Goal: Task Accomplishment & Management: Complete application form

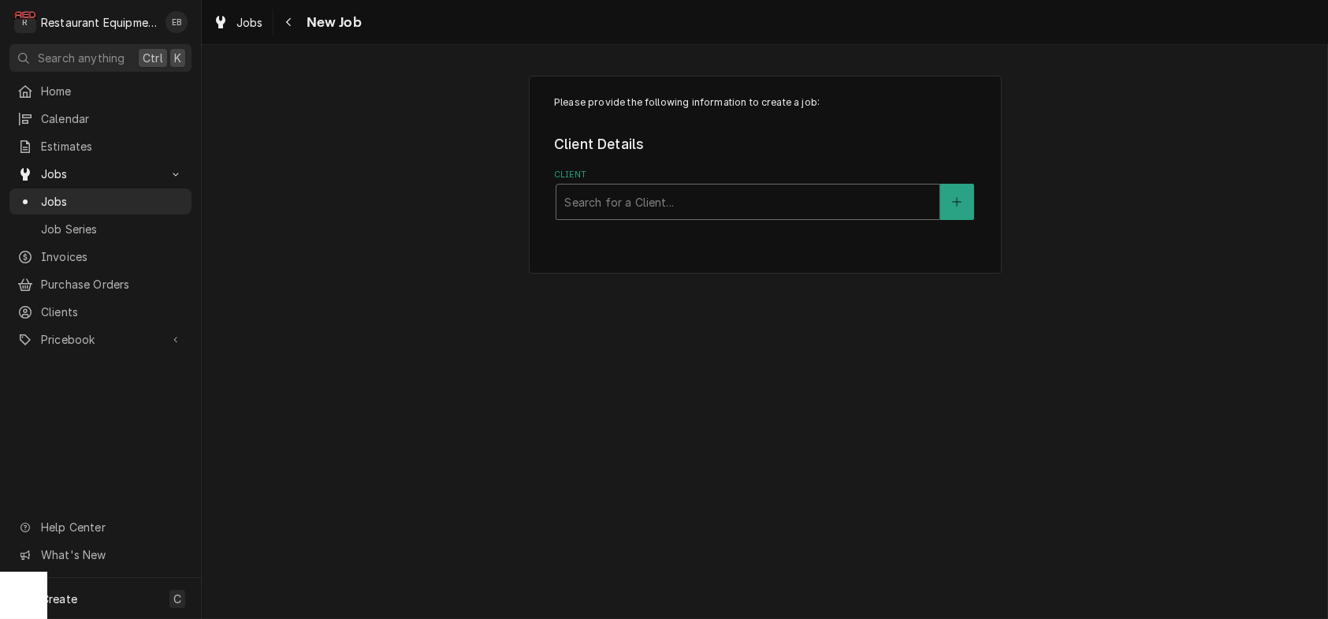
click at [634, 216] on div "Client" at bounding box center [747, 202] width 367 height 28
type input "welbilt"
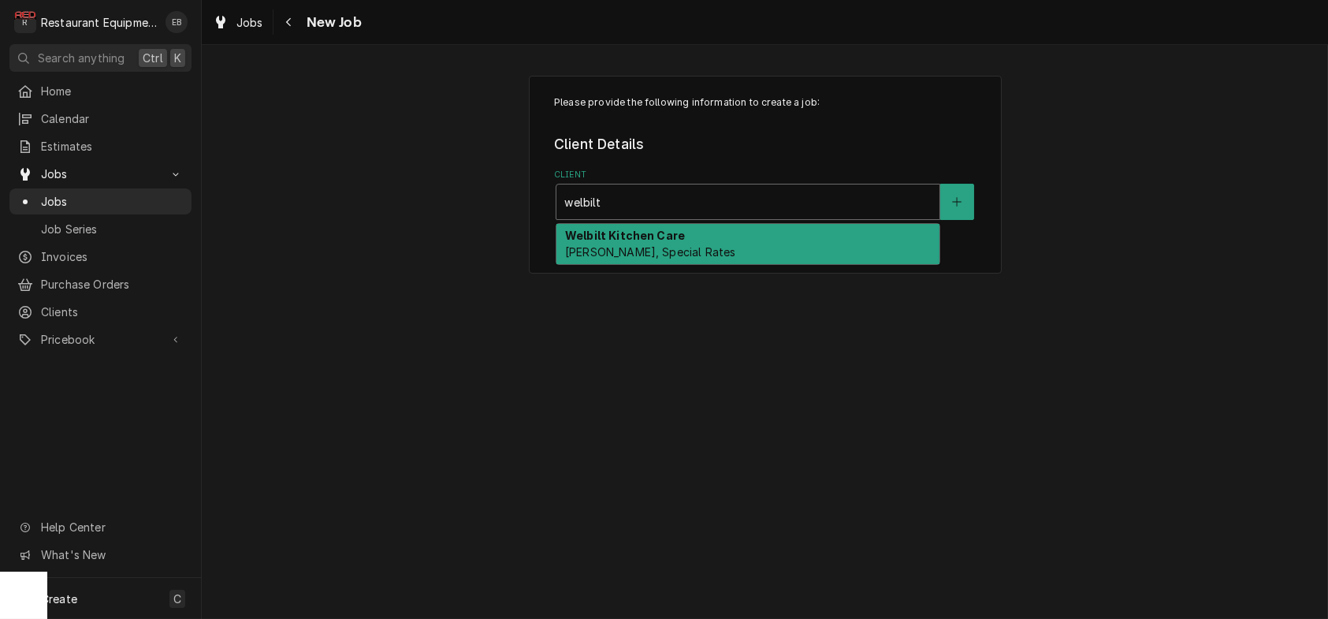
click at [631, 242] on strong "Welbilt Kitchen Care" at bounding box center [625, 235] width 120 height 13
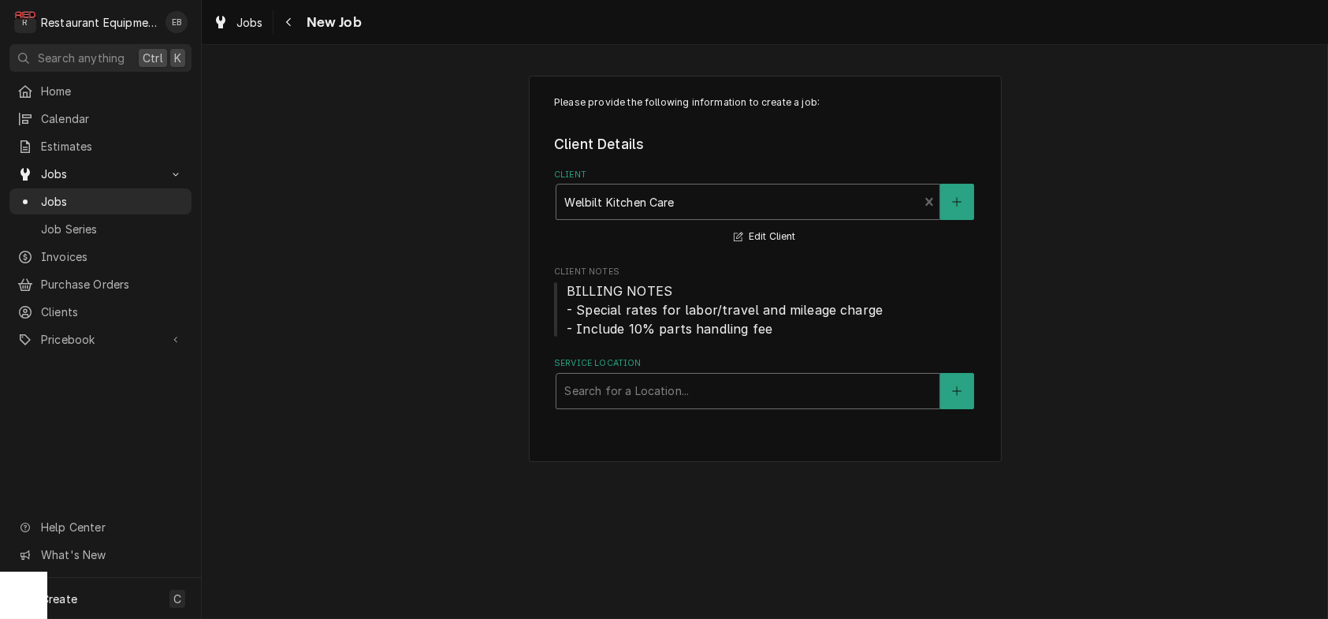
click at [649, 405] on div "Service Location" at bounding box center [747, 391] width 367 height 28
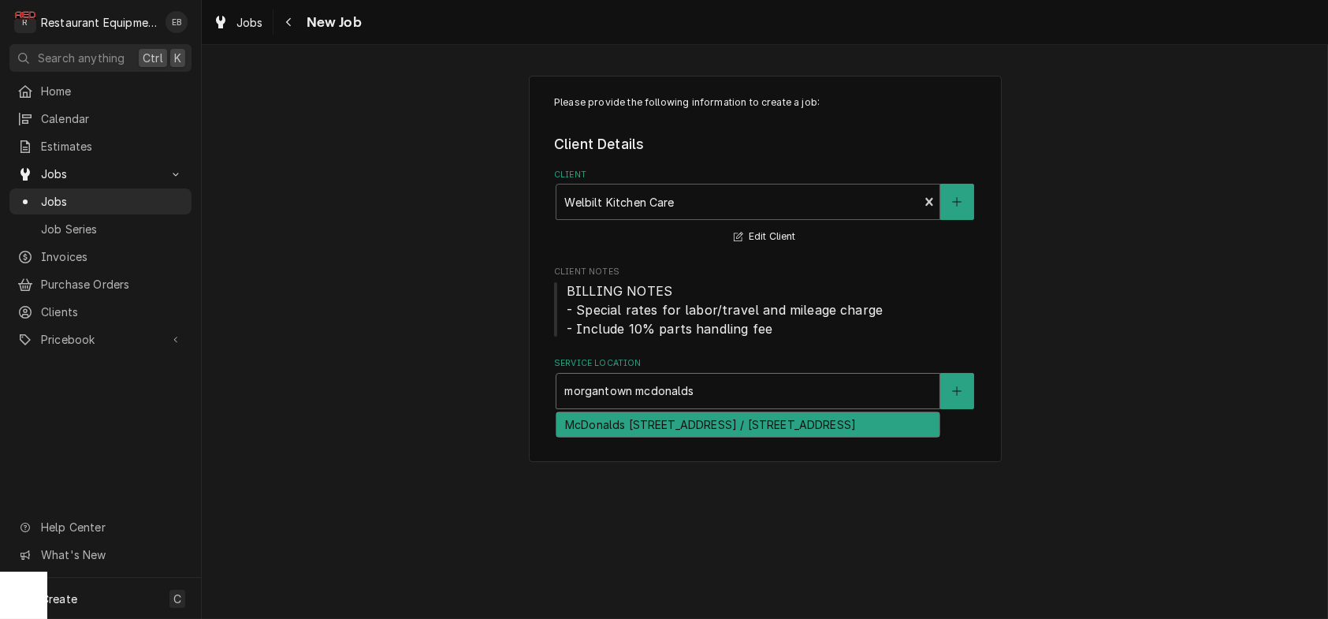
type input "morgantown mcdonalds"
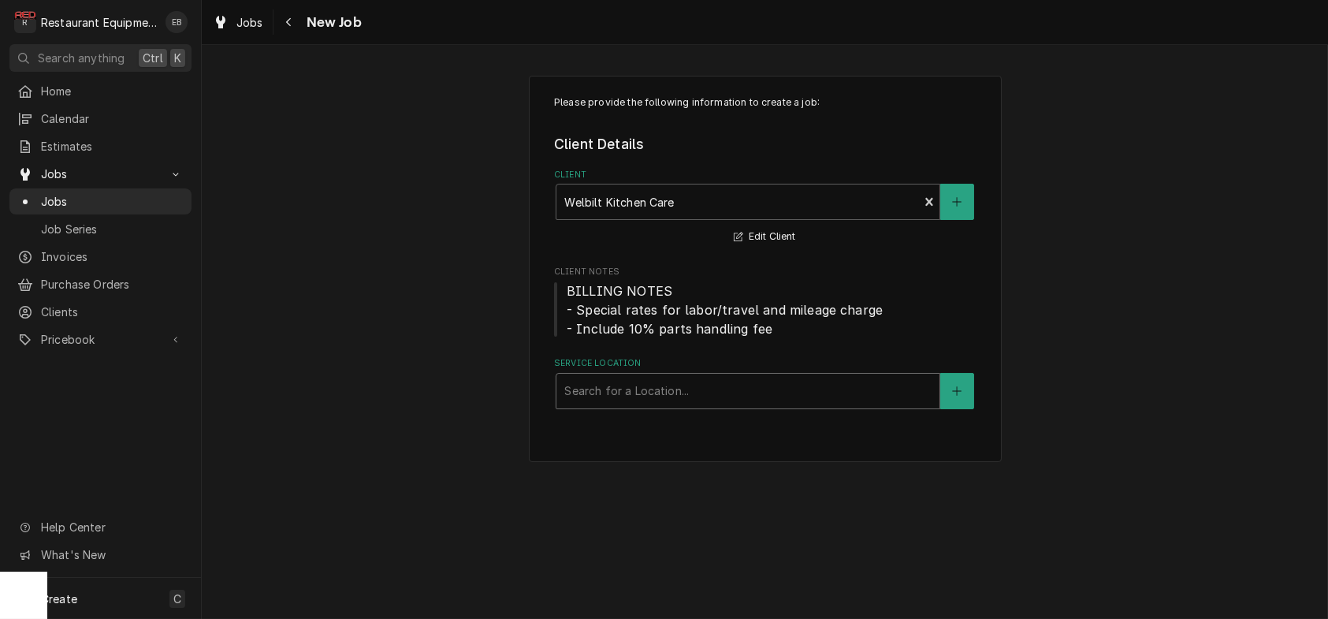
click at [697, 405] on div "Service Location" at bounding box center [747, 391] width 367 height 28
type input "morgantown mcdonalds"
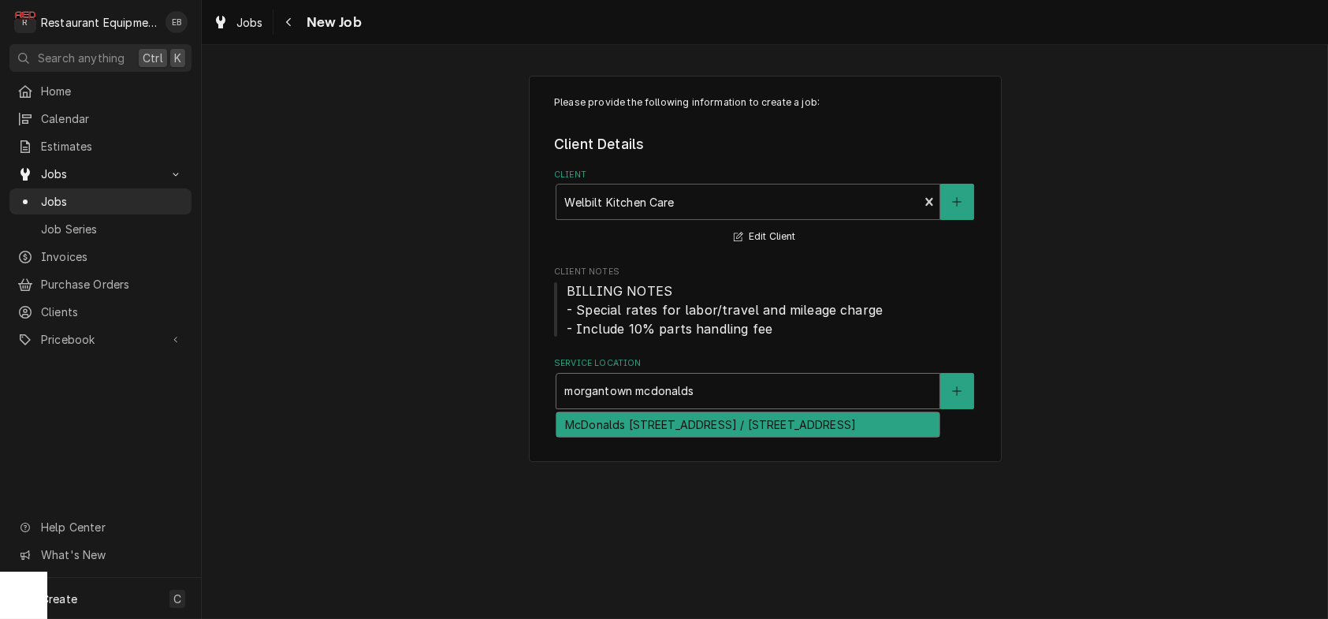
click at [698, 437] on div "McDonalds [STREET_ADDRESS] / [STREET_ADDRESS]" at bounding box center [748, 424] width 383 height 24
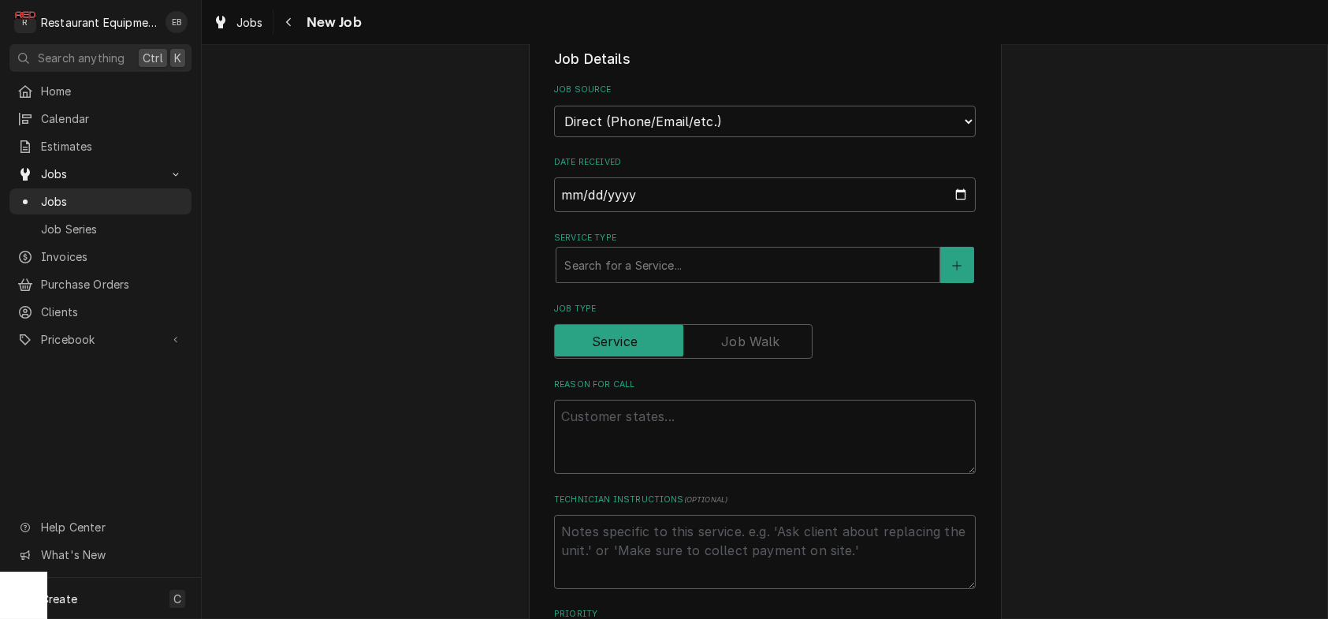
scroll to position [420, 0]
click at [695, 278] on div "Service Type" at bounding box center [747, 264] width 367 height 28
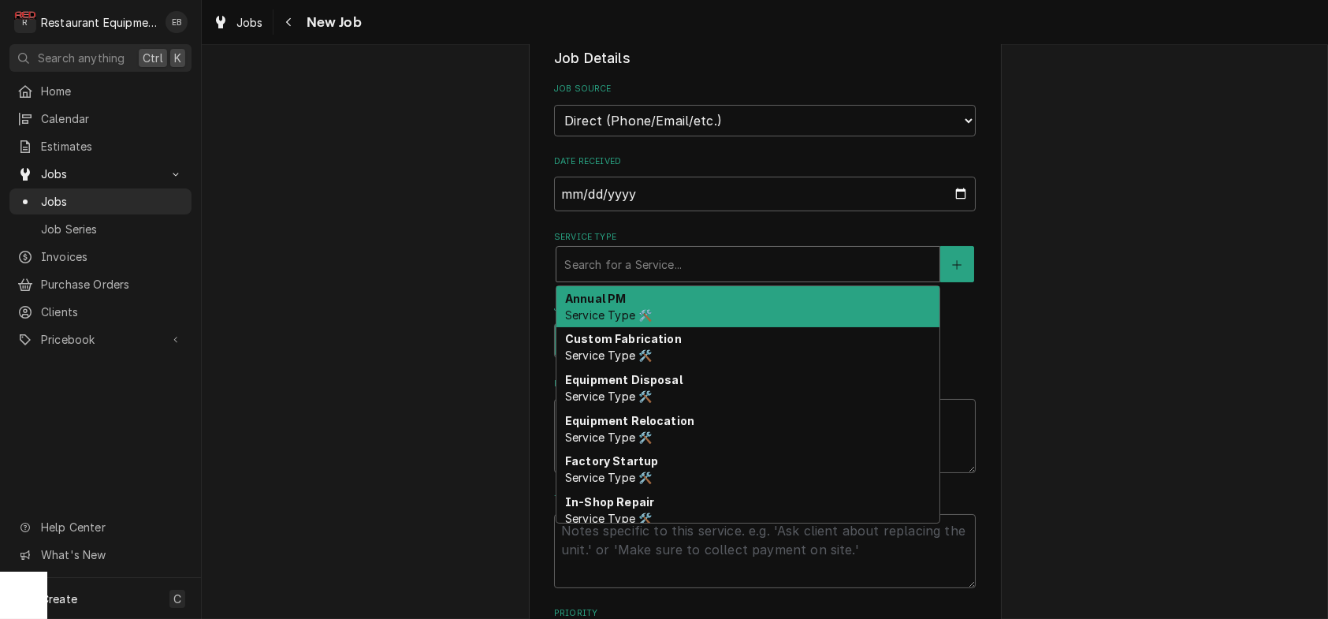
type textarea "x"
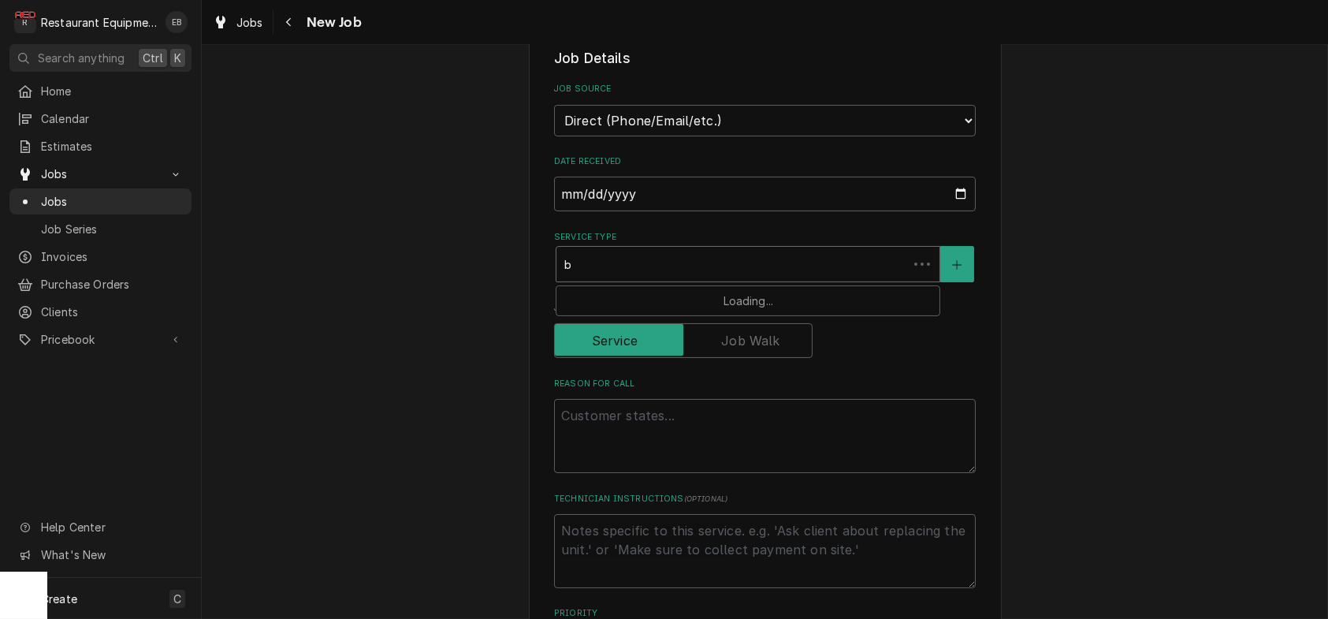
type input "br"
type textarea "x"
type input "bre"
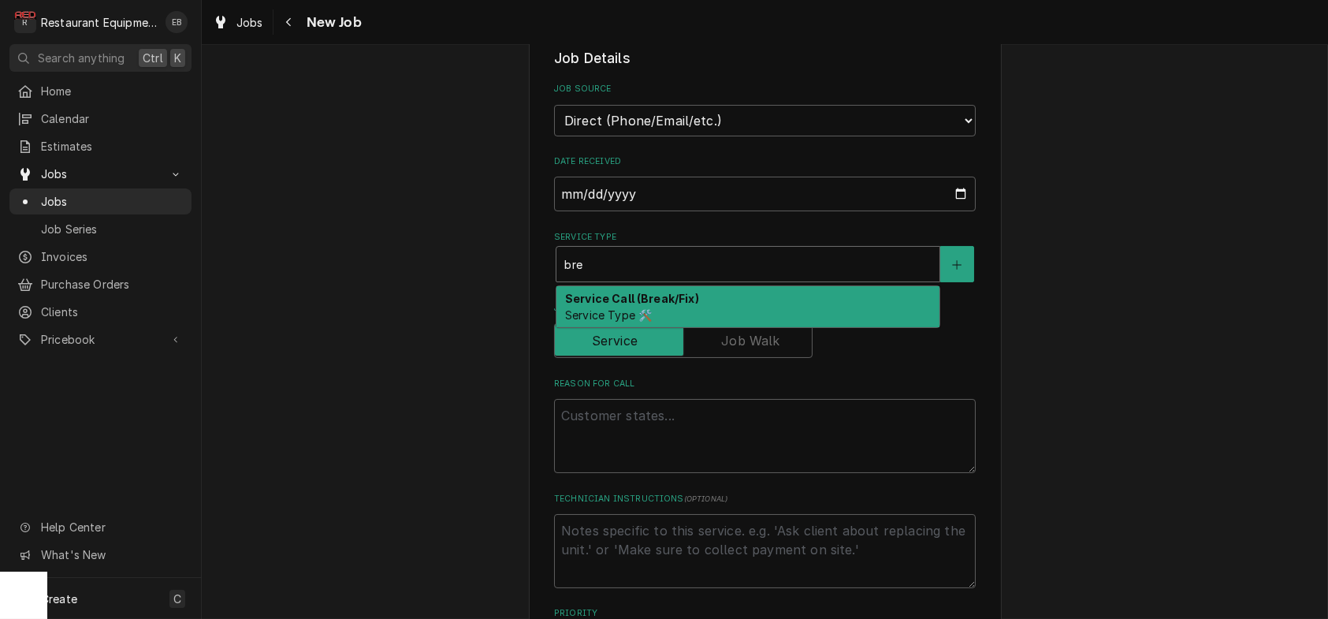
click at [656, 305] on strong "Service Call (Break/Fix)" at bounding box center [632, 298] width 134 height 13
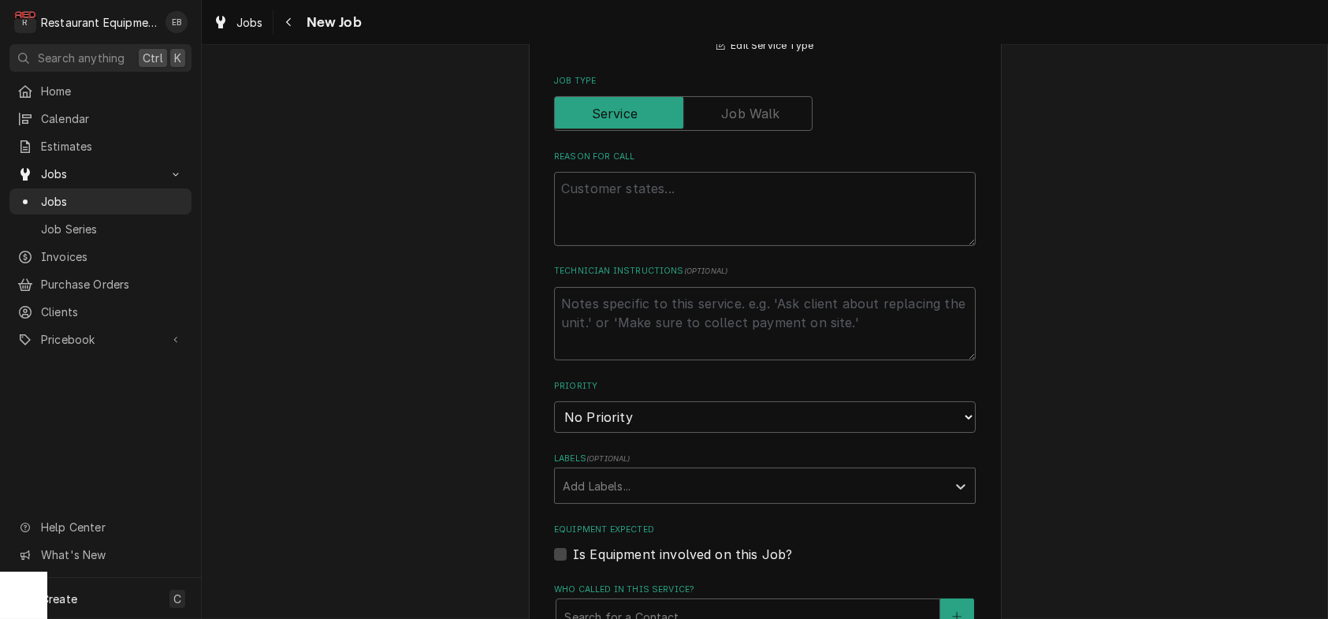
scroll to position [683, 0]
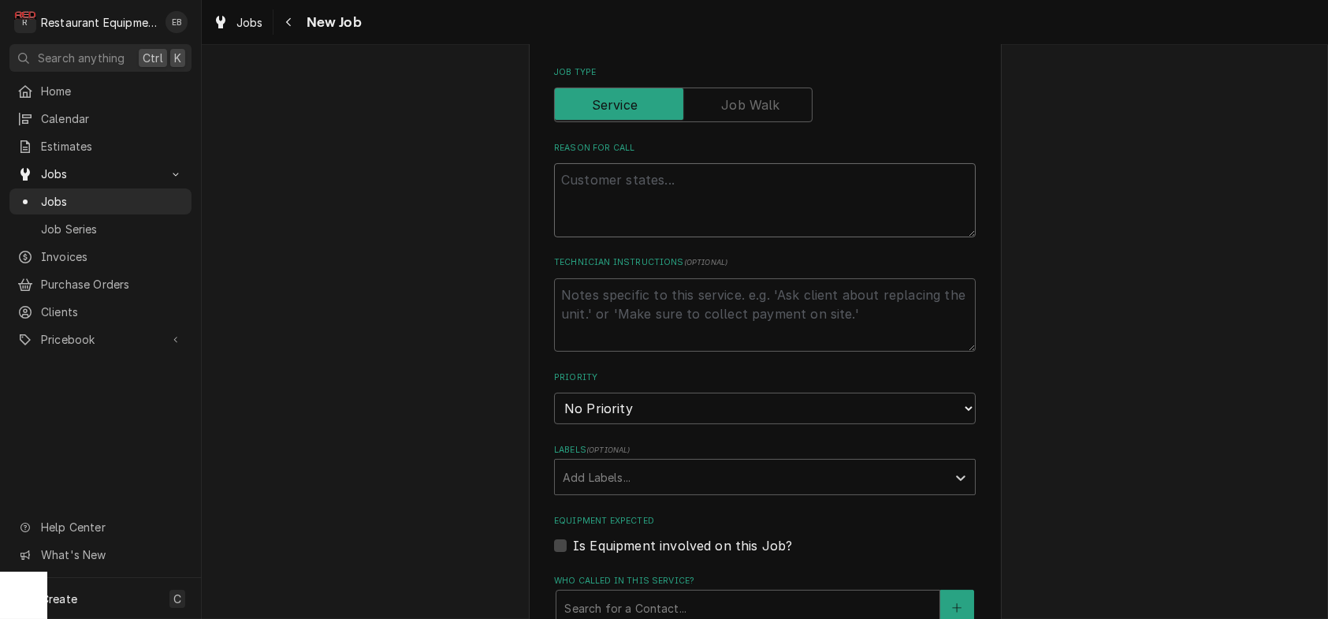
click at [684, 237] on textarea "Reason For Call" at bounding box center [765, 200] width 422 height 74
paste textarea "Type: PM Rise Campaign: 2025 BIC/BIM TUNE UP PROGRAM Required Completion Date: …"
type textarea "x"
type textarea "Type: PM Rise Campaign: 2025 BIC/BIM TUNE UP PROGRAM Required Completion Date: …"
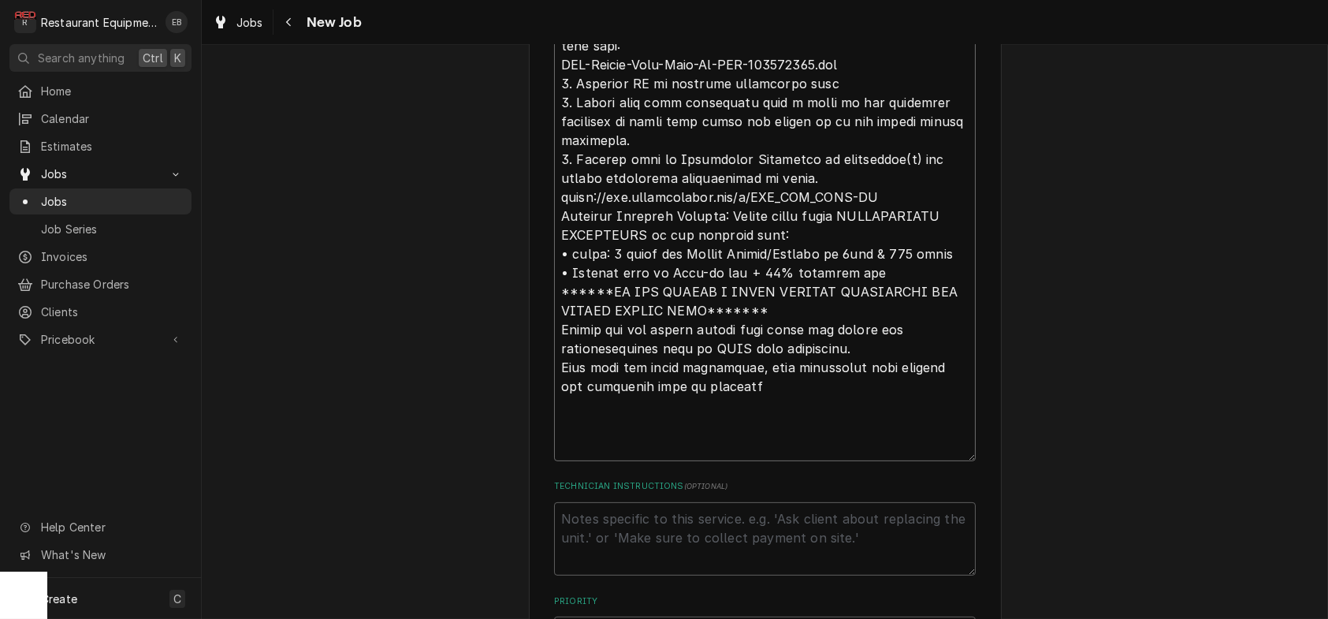
scroll to position [1627, 0]
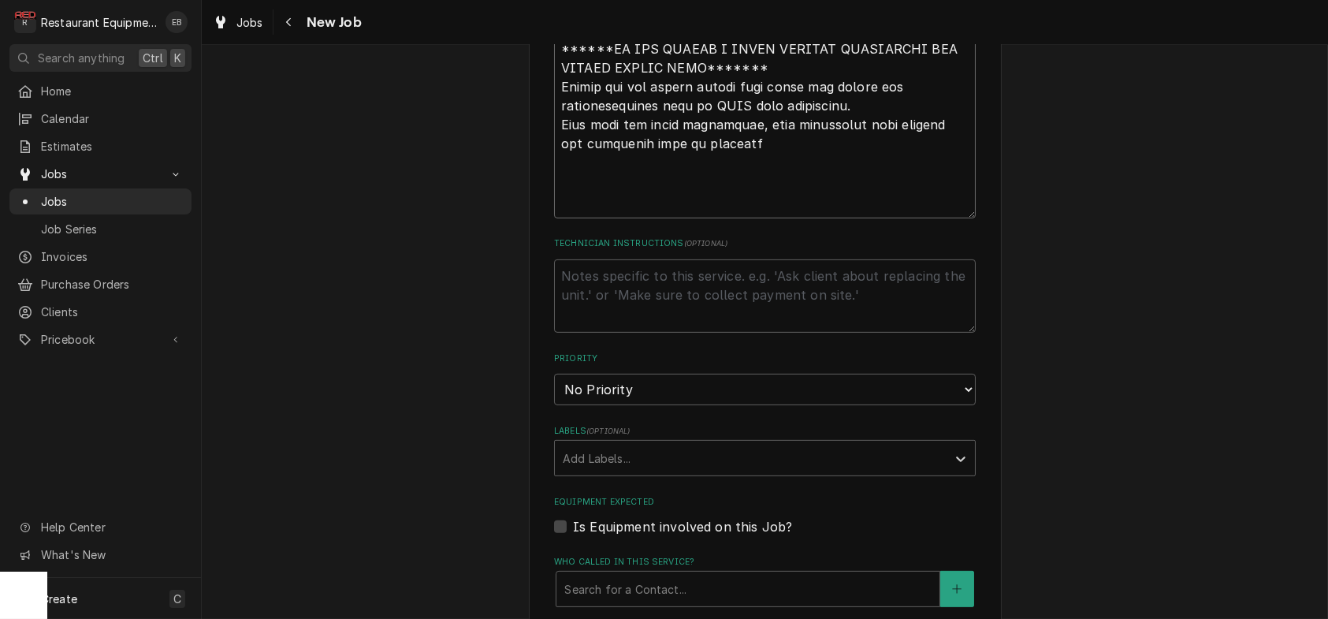
type textarea "x"
type textarea "Type: PM Rise Campaign: 2025 BIC/BIM TUNE UP PROGRAM Required Completion Date: …"
type textarea "x"
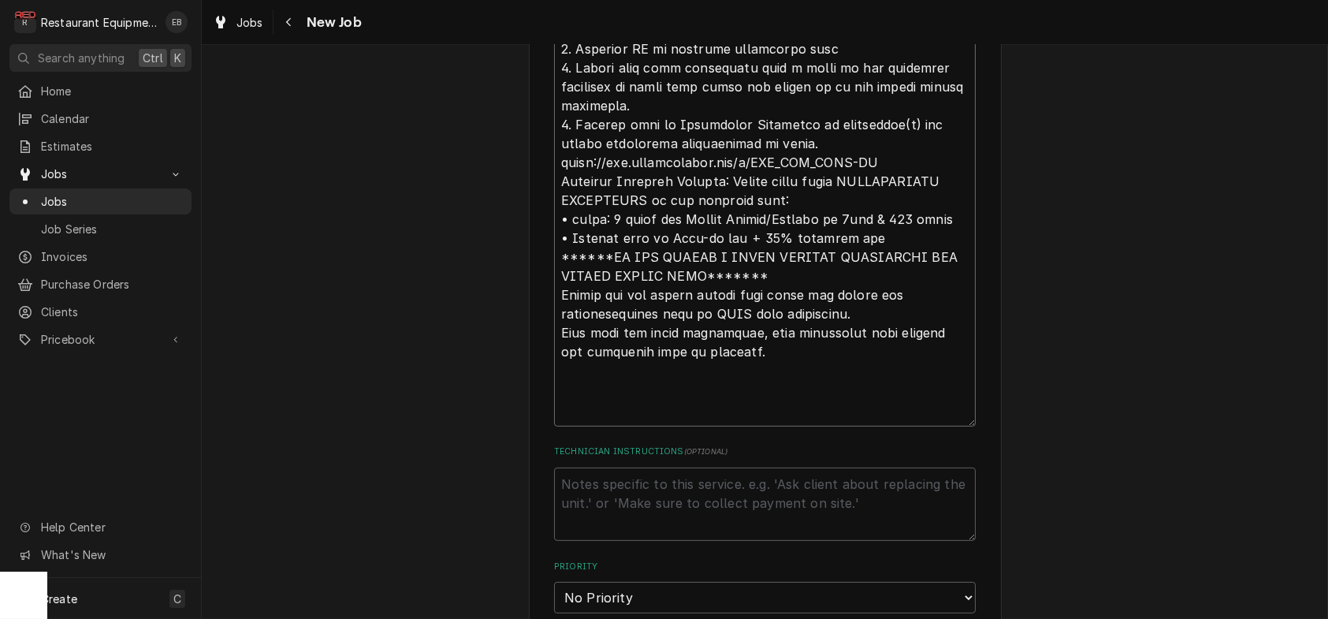
scroll to position [1417, 0]
drag, startPoint x: 548, startPoint y: 306, endPoint x: 896, endPoint y: 301, distance: 347.7
type textarea "Type: PM Rise Campaign: 2025 BIC/BIM TUNE UP PROGRAM Required Completion Date: …"
click at [687, 544] on textarea "Technician Instructions ( optional )" at bounding box center [765, 507] width 422 height 74
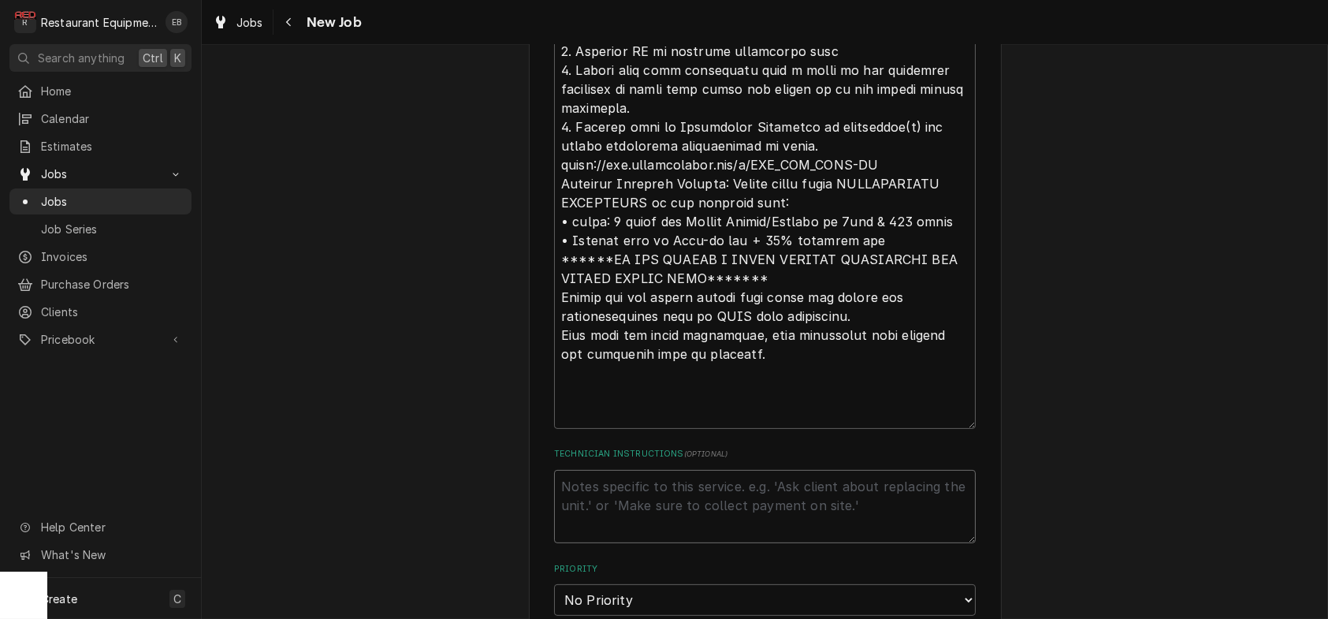
paste textarea "[URL][DOMAIN_NAME]"
type textarea "x"
type textarea "[URL][DOMAIN_NAME]"
type textarea "x"
type textarea "[URL][DOMAIN_NAME]"
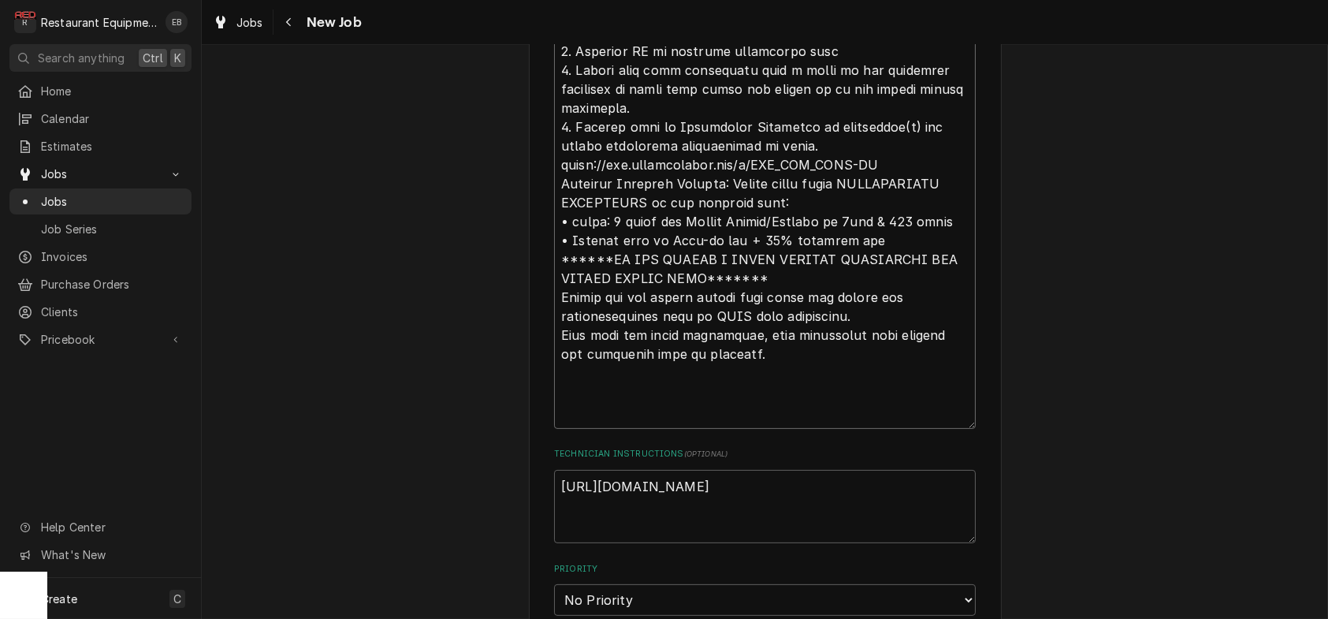
drag, startPoint x: 546, startPoint y: 163, endPoint x: 851, endPoint y: 165, distance: 305.9
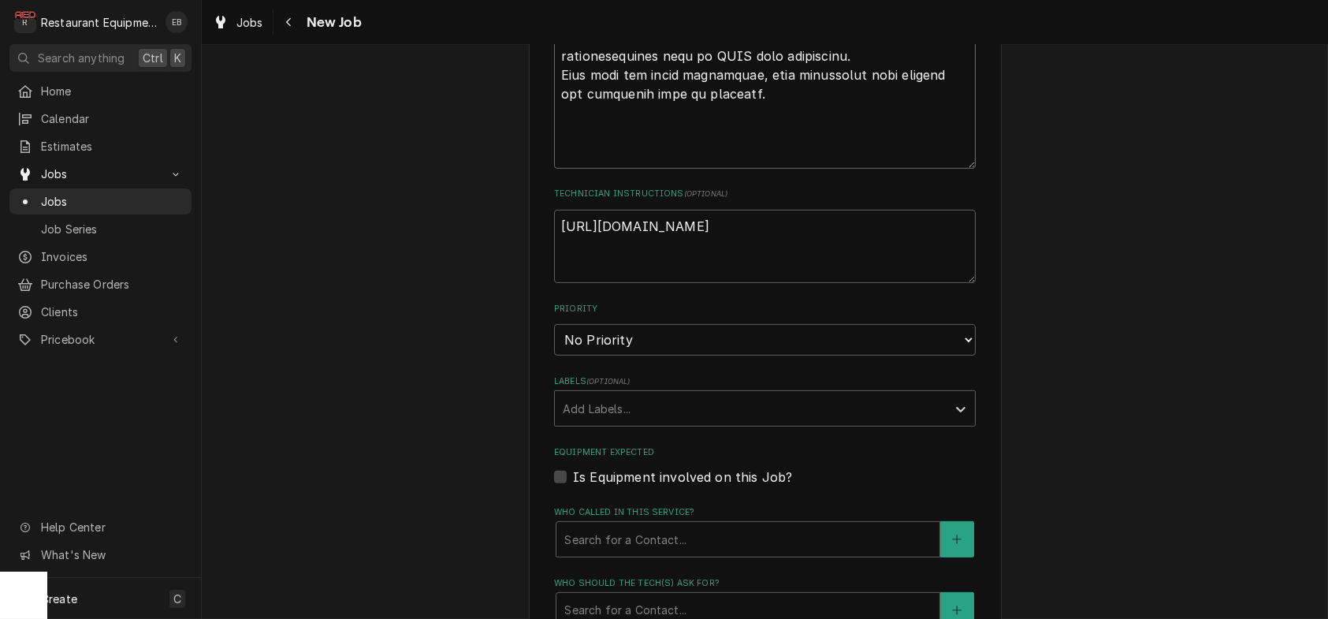
scroll to position [1679, 0]
click at [587, 281] on textarea "[URL][DOMAIN_NAME]" at bounding box center [765, 244] width 422 height 74
click at [934, 281] on textarea "[URL][DOMAIN_NAME]" at bounding box center [765, 244] width 422 height 74
type textarea "x"
type textarea "[URL][DOMAIN_NAME]"
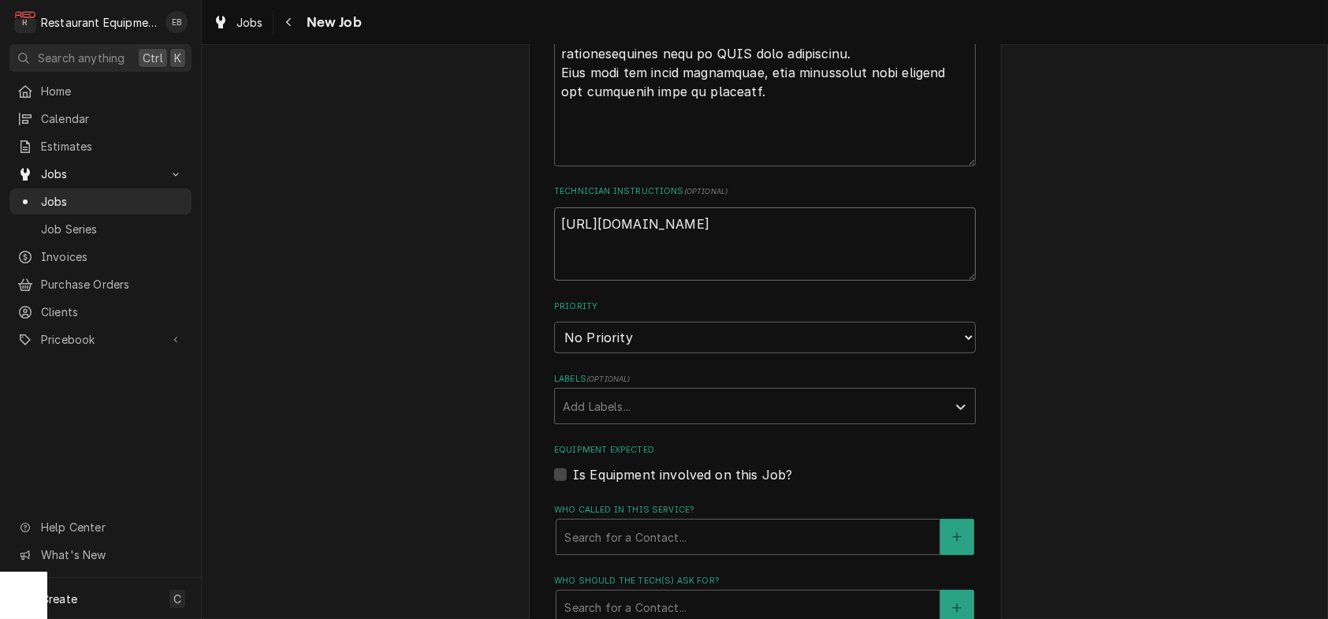
type textarea "x"
type textarea "[URL][DOMAIN_NAME]"
paste textarea "BIC-Manual-Fill-Tune-Up-ENG-020009017.pdf"
type textarea "x"
type textarea "[URL][DOMAIN_NAME] BIC-Manual-Fill-Tune-Up-ENG-020009017.pdf"
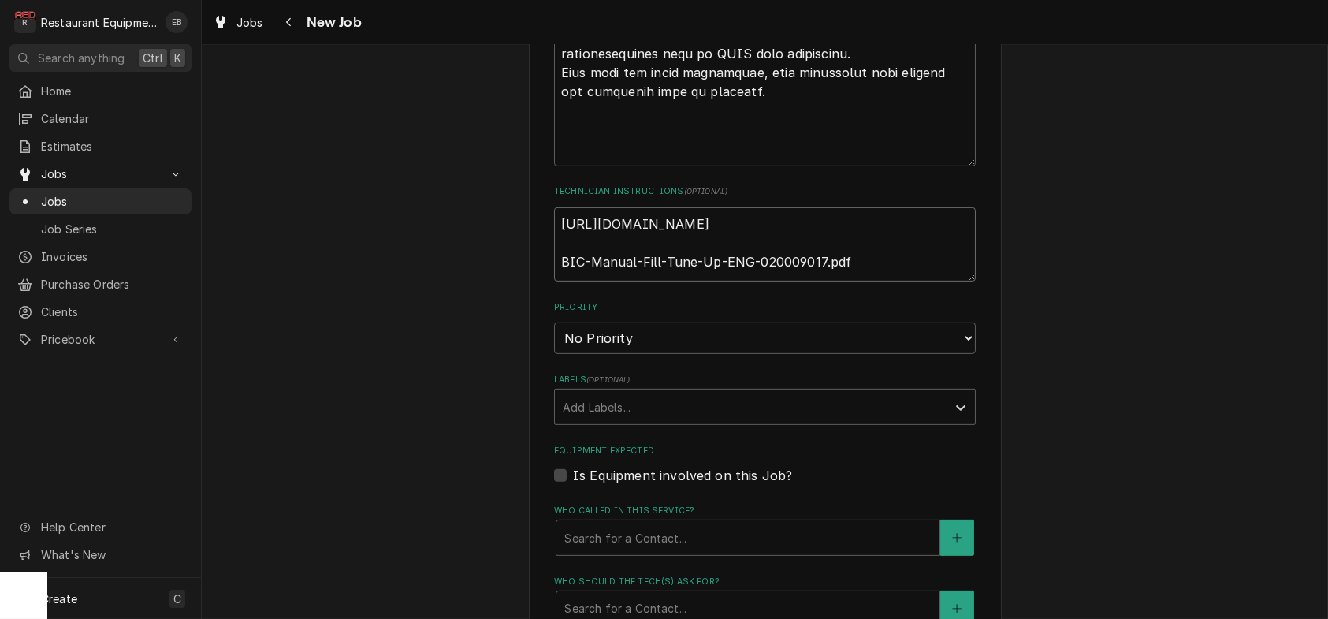
type textarea "x"
type textarea "[URL][DOMAIN_NAME] BIC-Manual-Fill-Tune-Up-ENG-020009017.pdf"
drag, startPoint x: 852, startPoint y: 368, endPoint x: 550, endPoint y: 385, distance: 302.4
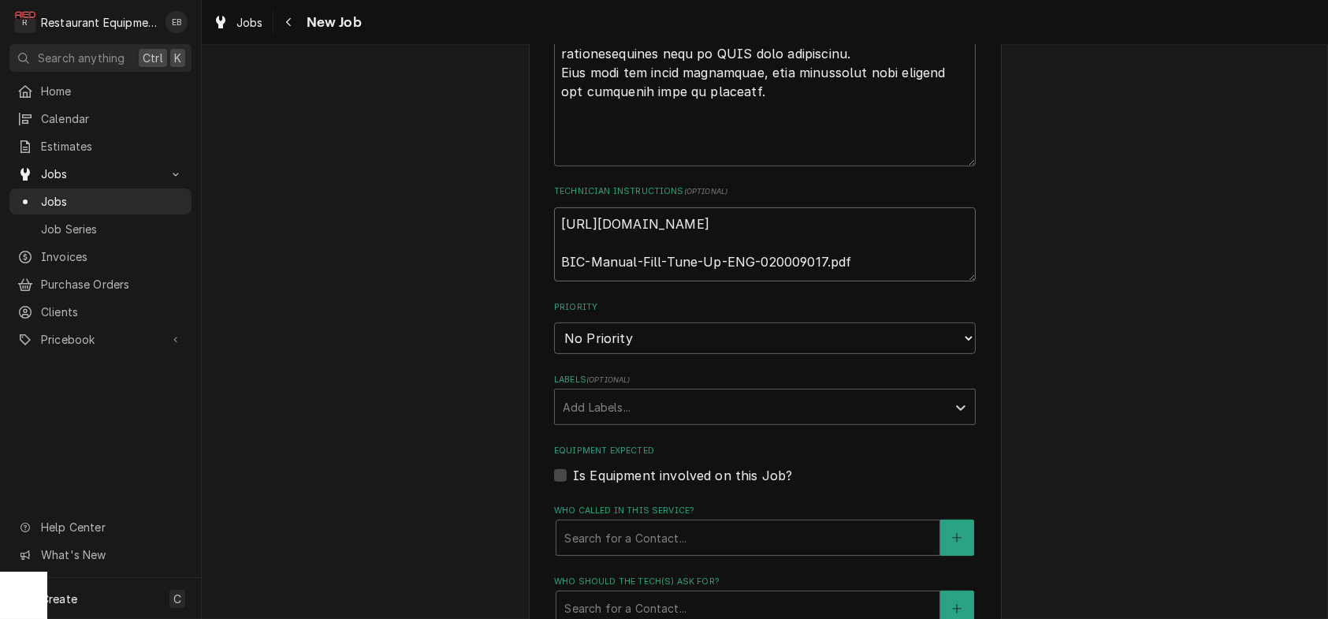
drag, startPoint x: 855, startPoint y: 360, endPoint x: 530, endPoint y: 400, distance: 328.0
type textarea "x"
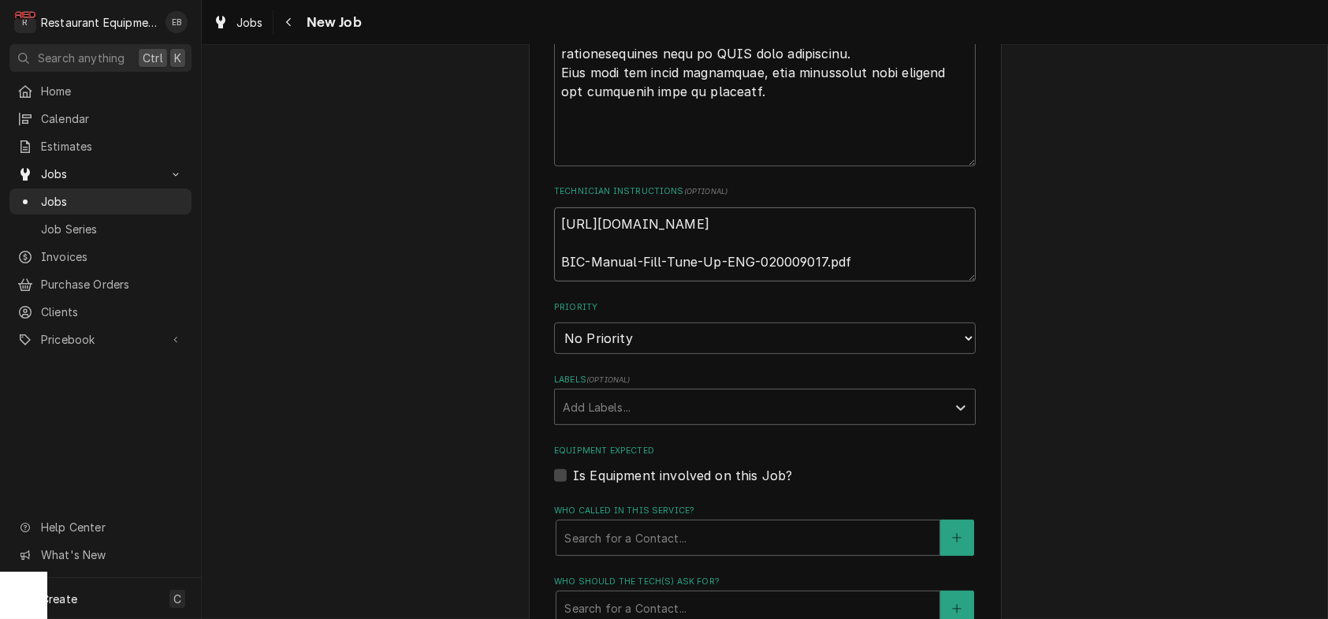
type textarea "[URL][DOMAIN_NAME]"
type textarea "x"
type textarea "[URL][DOMAIN_NAME]"
type textarea "x"
type textarea "[URL][DOMAIN_NAME]"
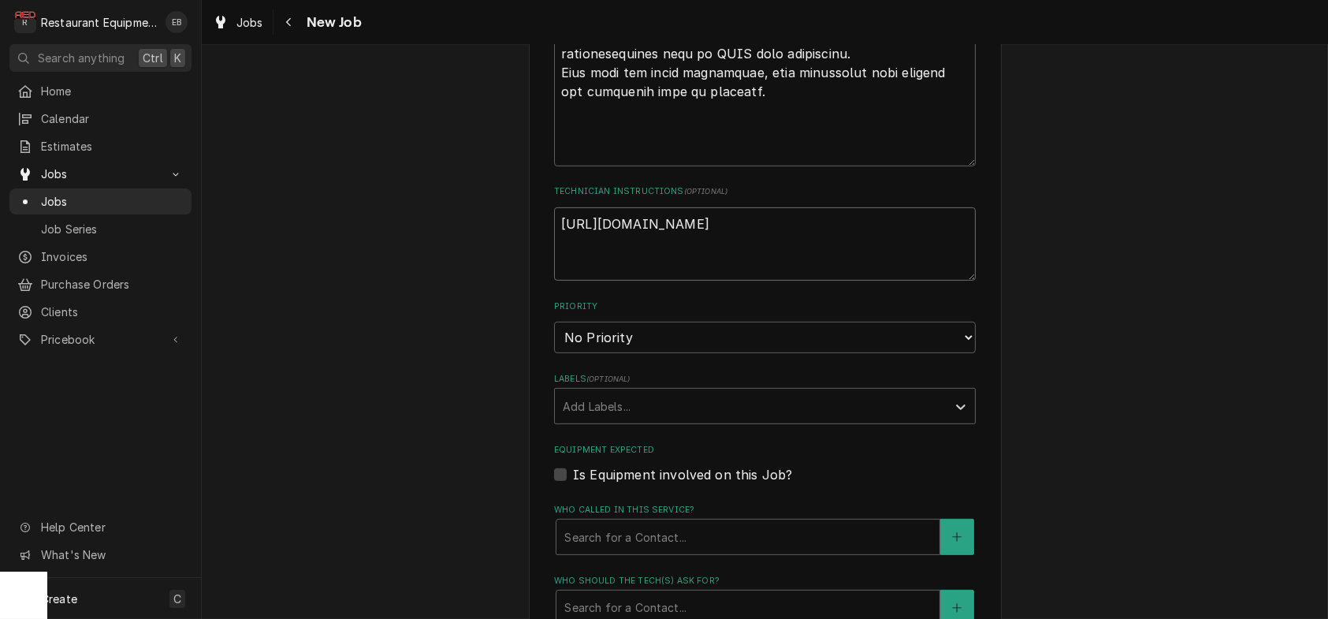
type textarea "x"
type textarea "[URL][DOMAIN_NAME]"
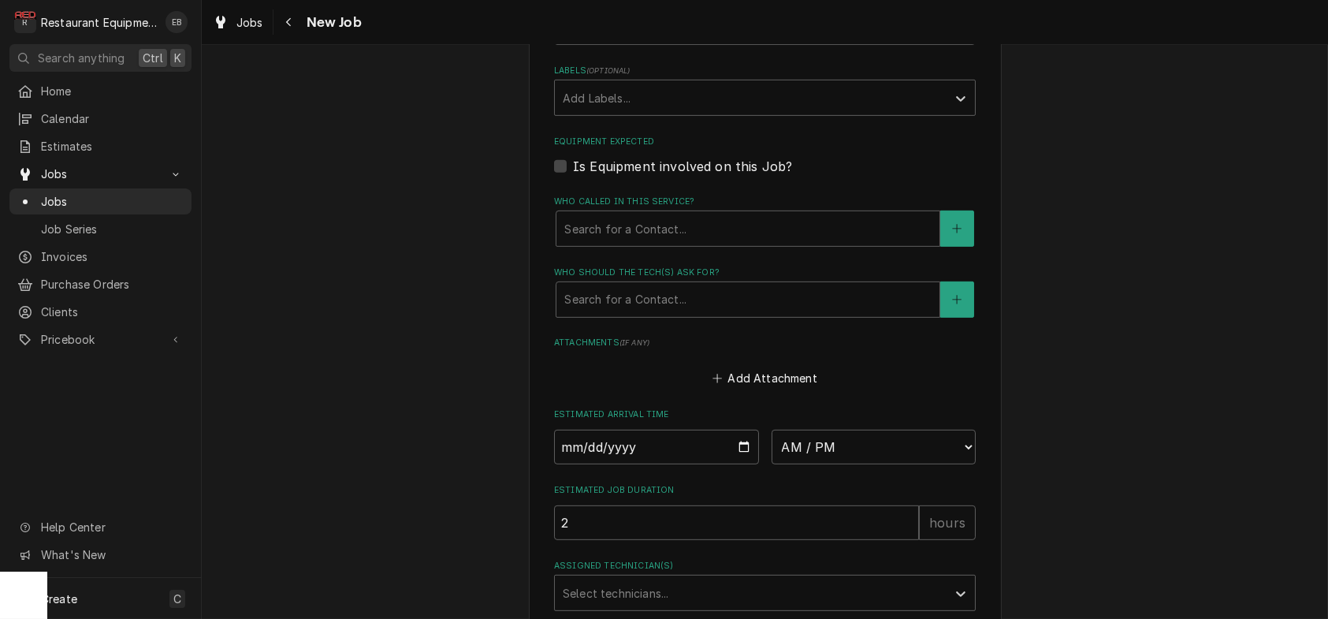
scroll to position [2050, 0]
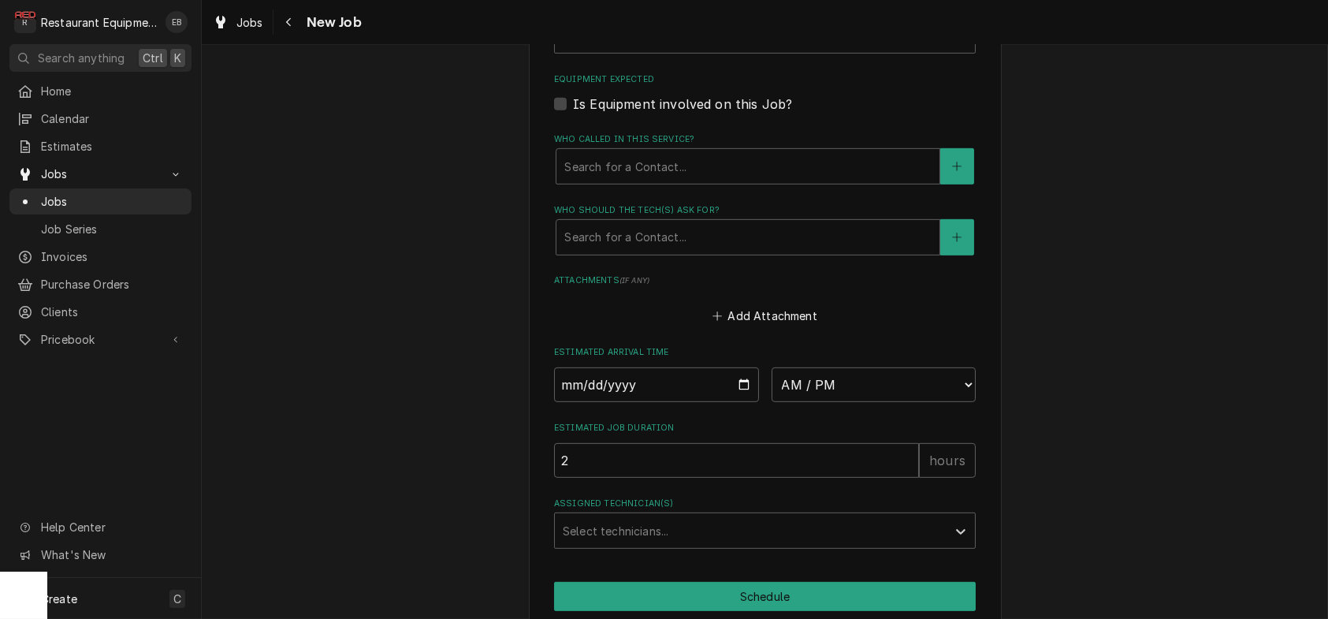
select select "3"
click at [622, 50] on div "Labels" at bounding box center [751, 35] width 376 height 28
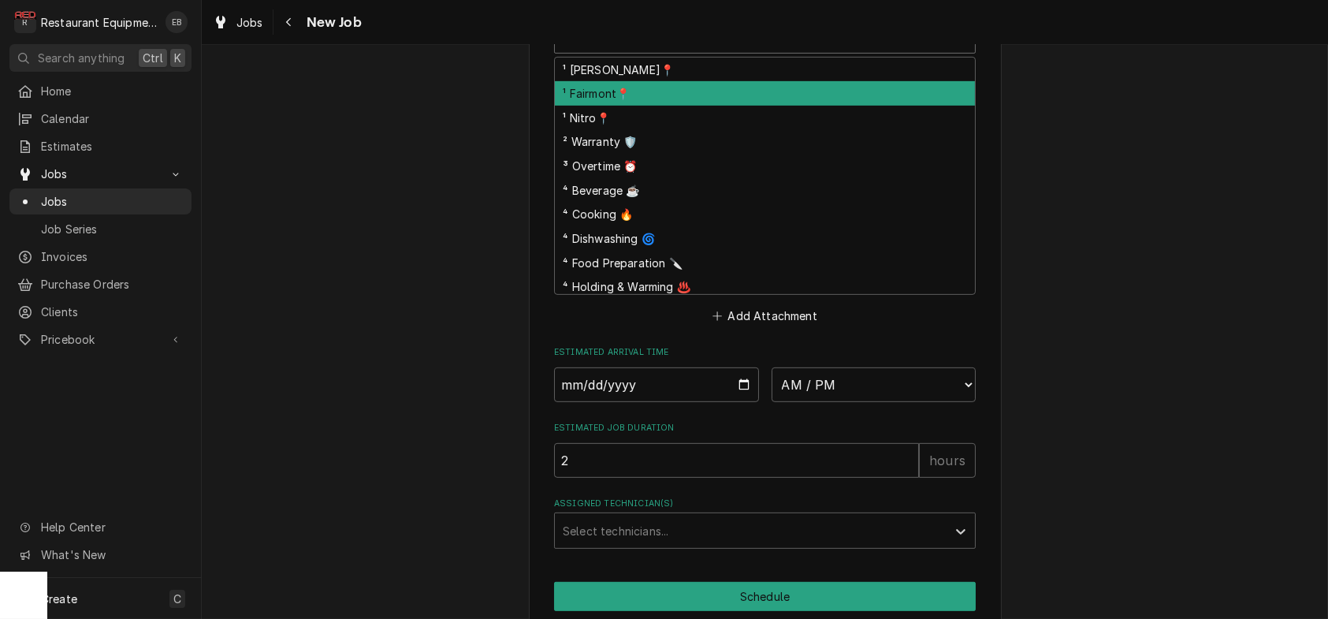
click at [609, 106] on div "¹ Fairmont📍" at bounding box center [765, 93] width 420 height 24
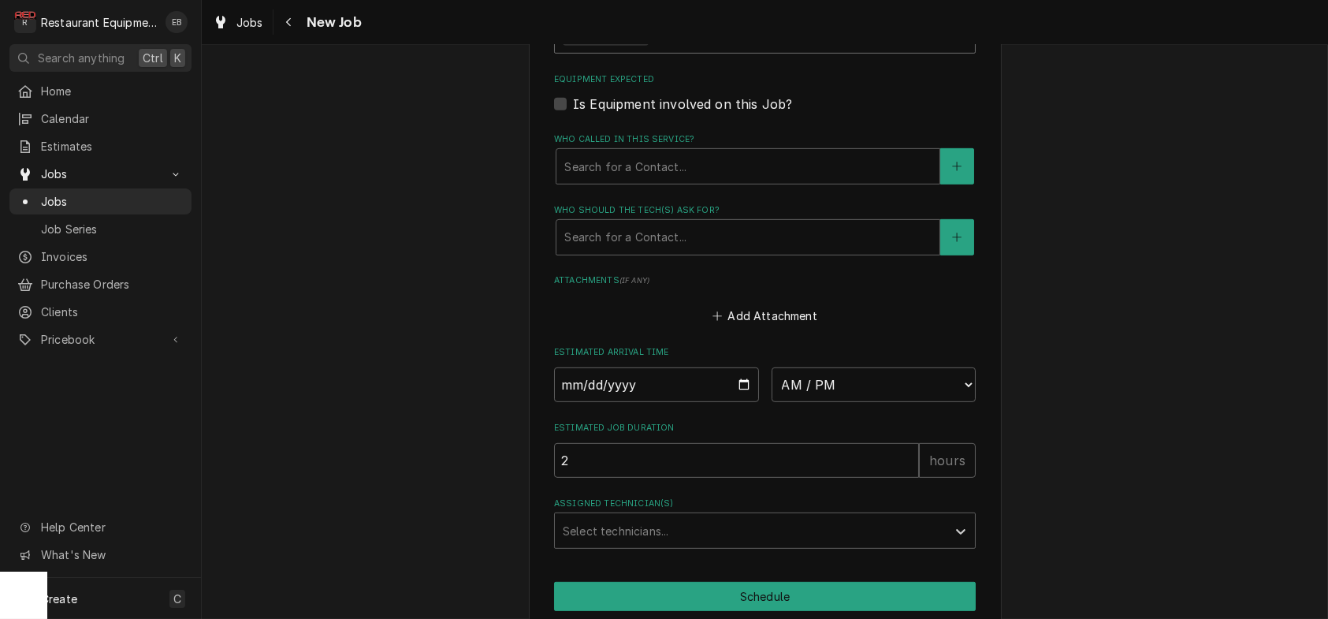
drag, startPoint x: 696, startPoint y: 145, endPoint x: 690, endPoint y: 158, distance: 14.1
click at [697, 50] on div "Labels" at bounding box center [784, 35] width 266 height 28
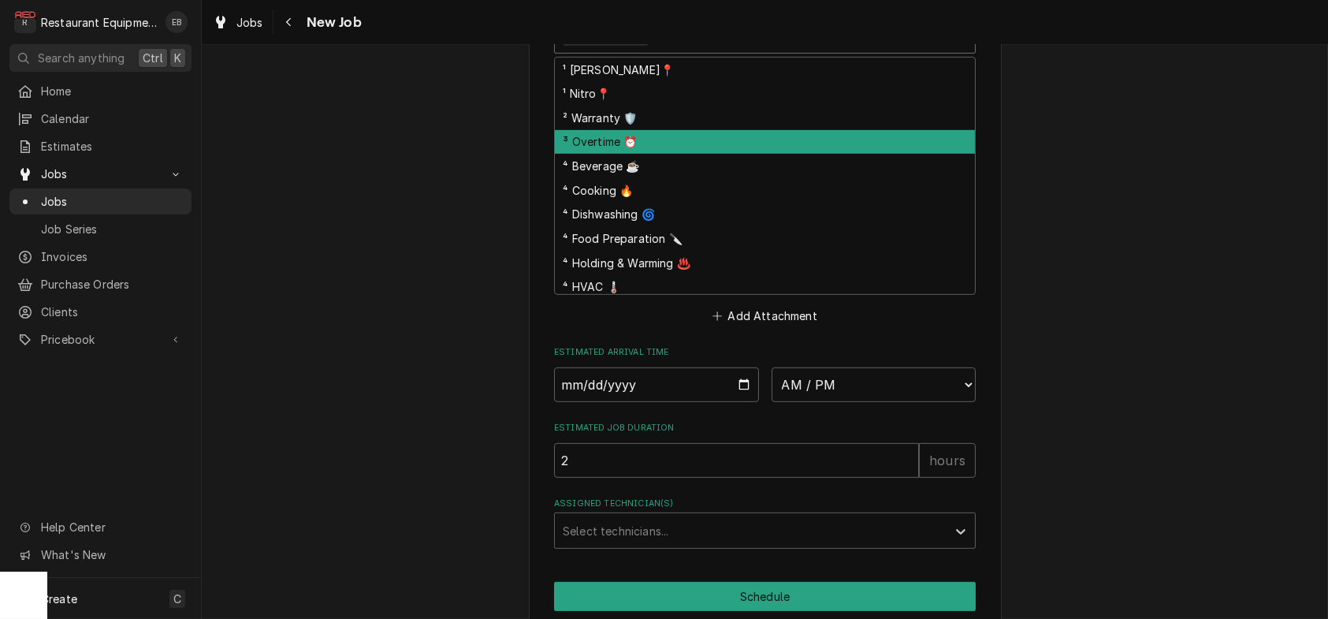
click at [617, 130] on div "² Warranty 🛡️" at bounding box center [765, 118] width 420 height 24
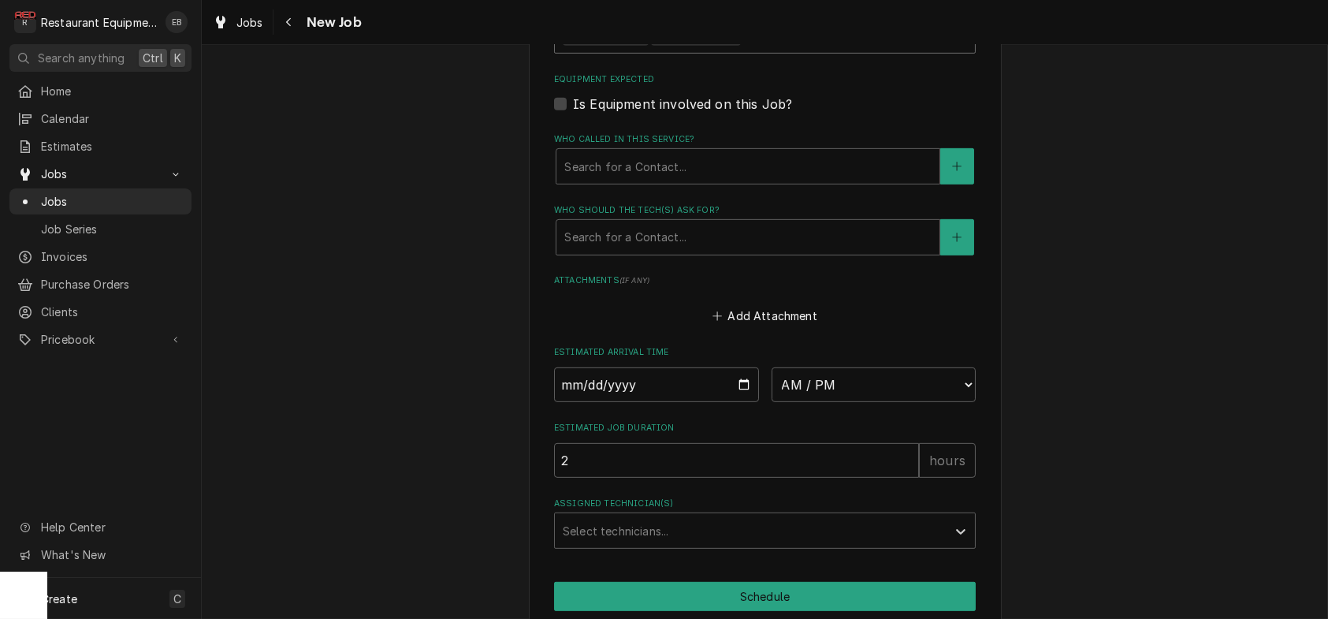
click at [795, 50] on div "Labels" at bounding box center [830, 35] width 173 height 28
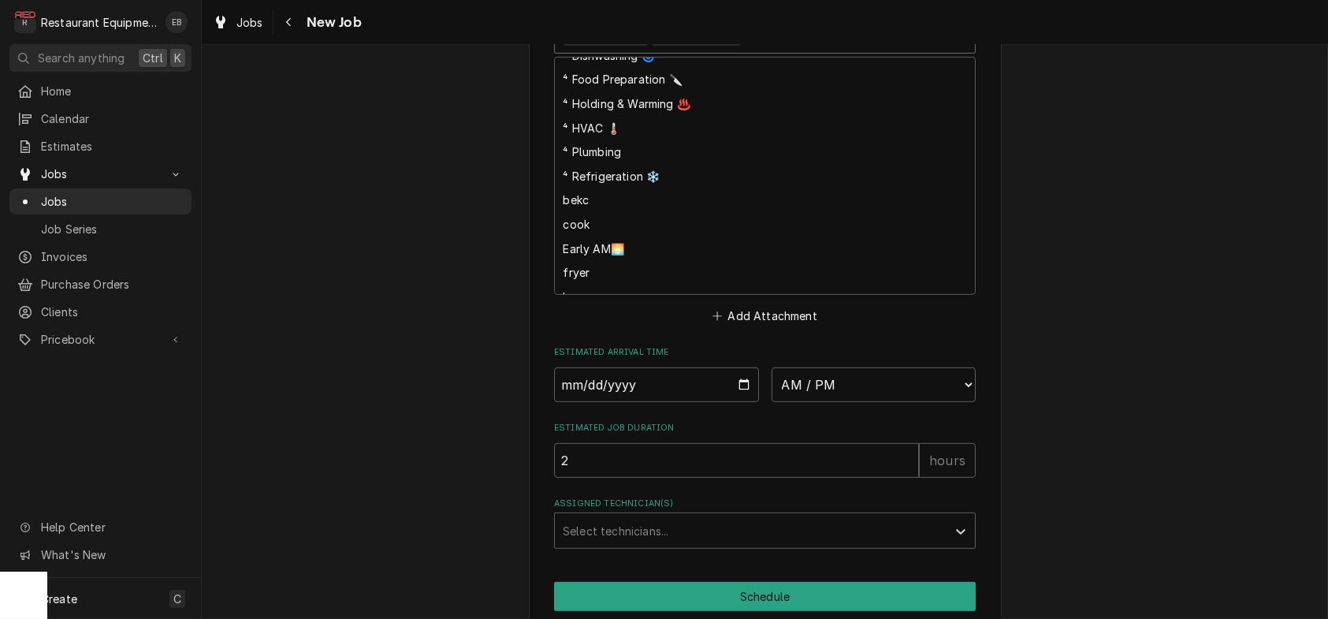
scroll to position [202, 0]
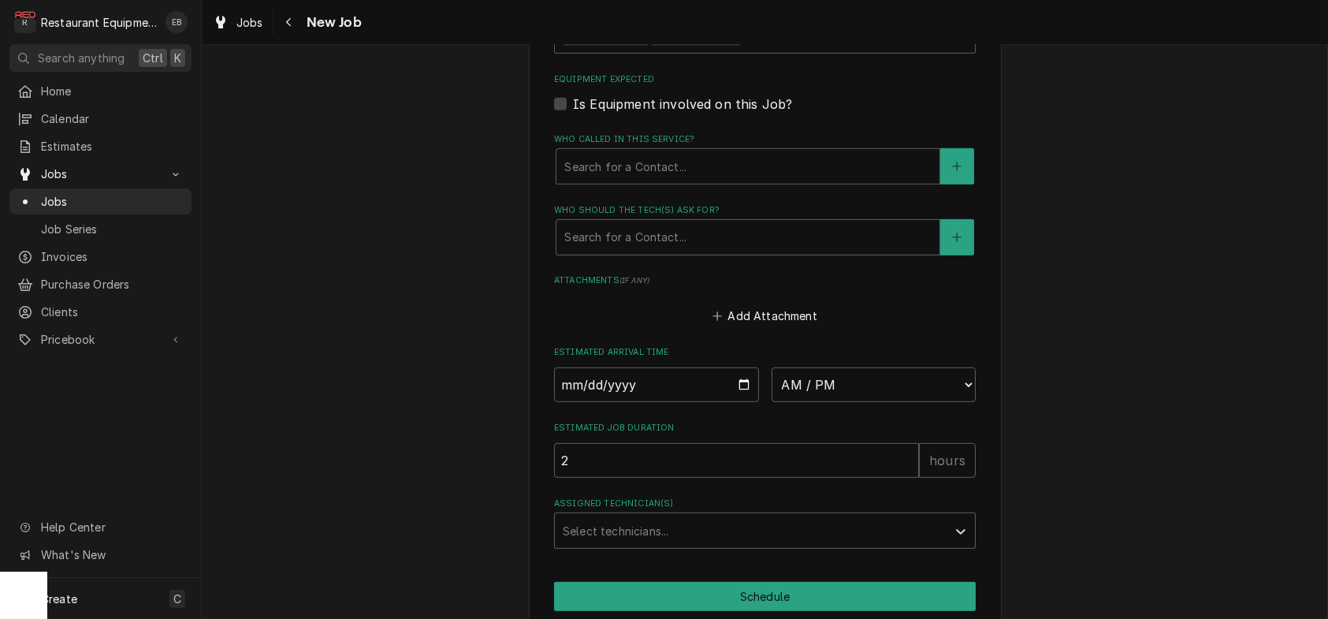
click at [844, 15] on label "Labels ( optional )" at bounding box center [765, 8] width 422 height 13
click at [809, 50] on div "Labels" at bounding box center [830, 35] width 173 height 28
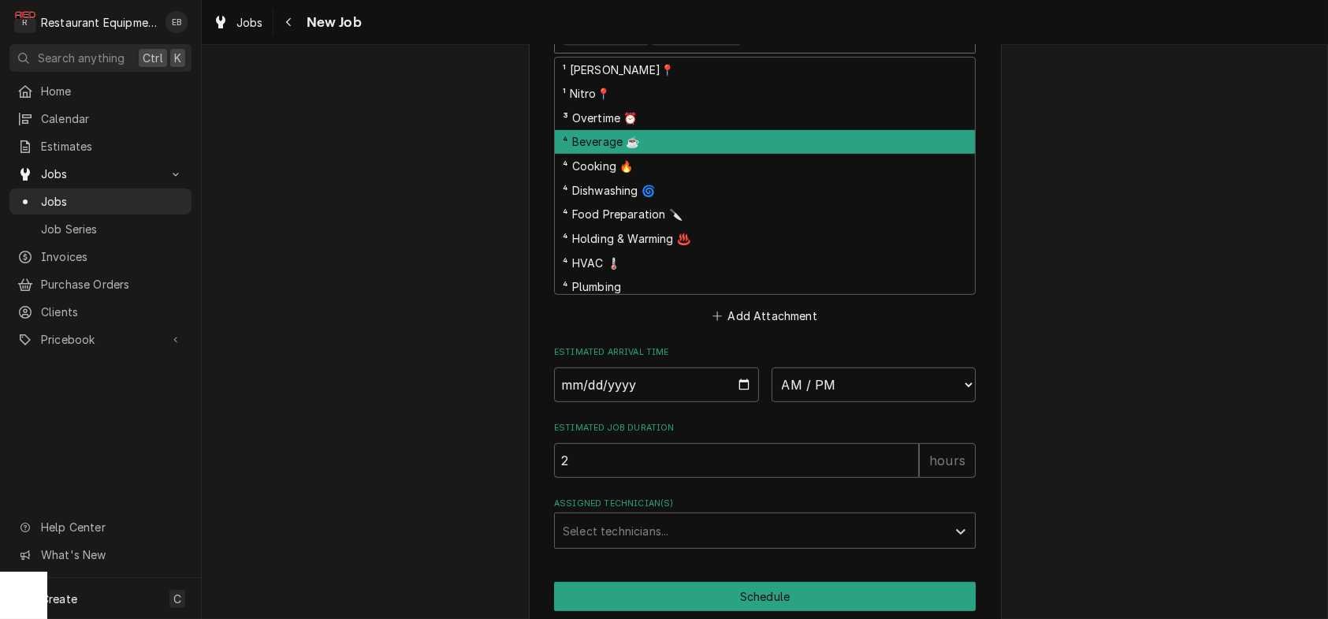
click at [658, 155] on div "⁴ Beverage ☕" at bounding box center [765, 142] width 420 height 24
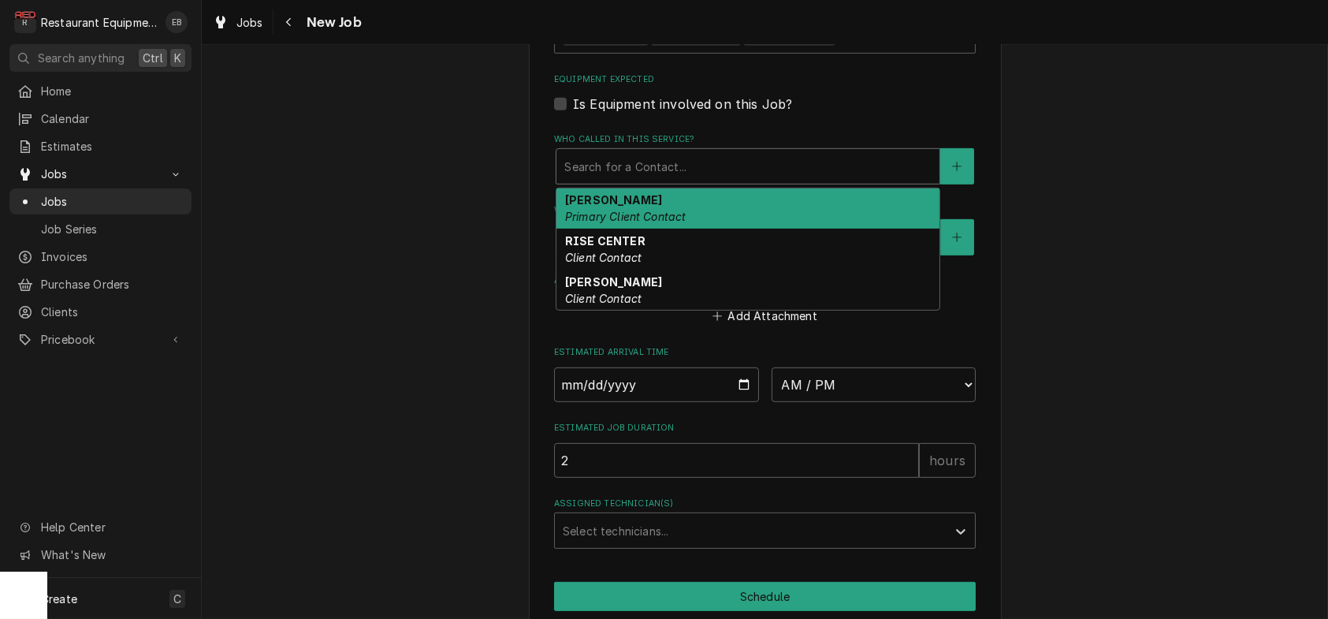
click at [682, 181] on div "Who called in this service?" at bounding box center [747, 166] width 367 height 28
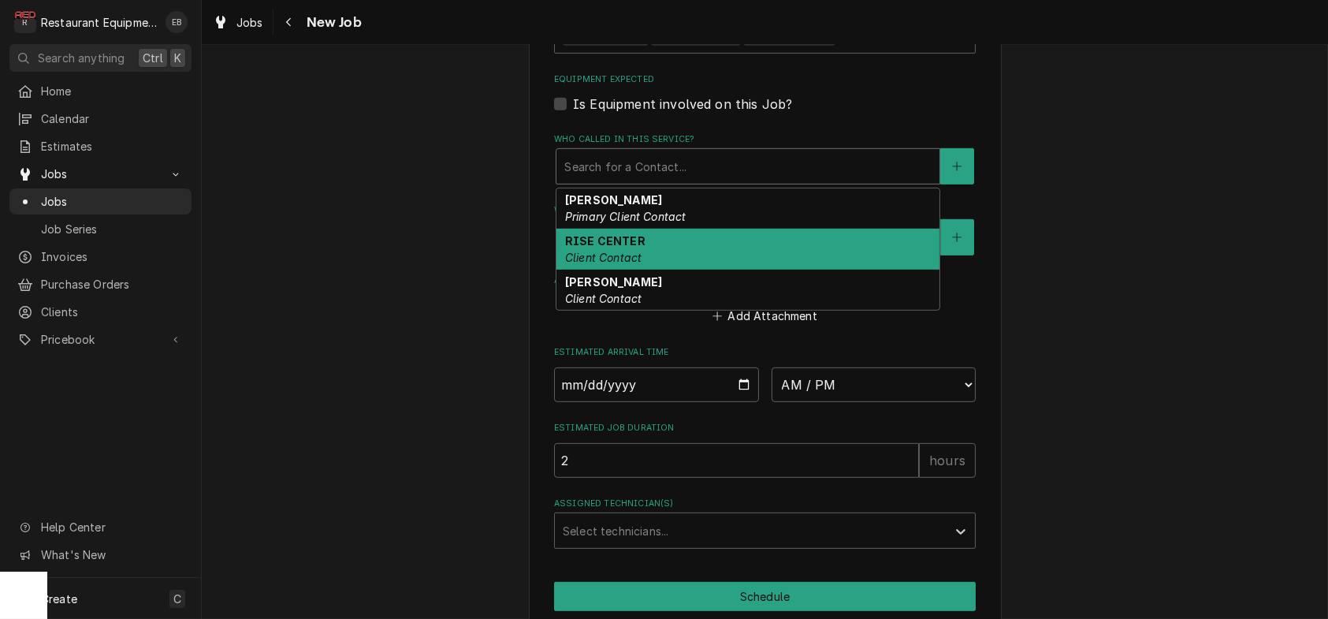
click at [636, 270] on div "RISE CENTER Client Contact" at bounding box center [748, 249] width 383 height 41
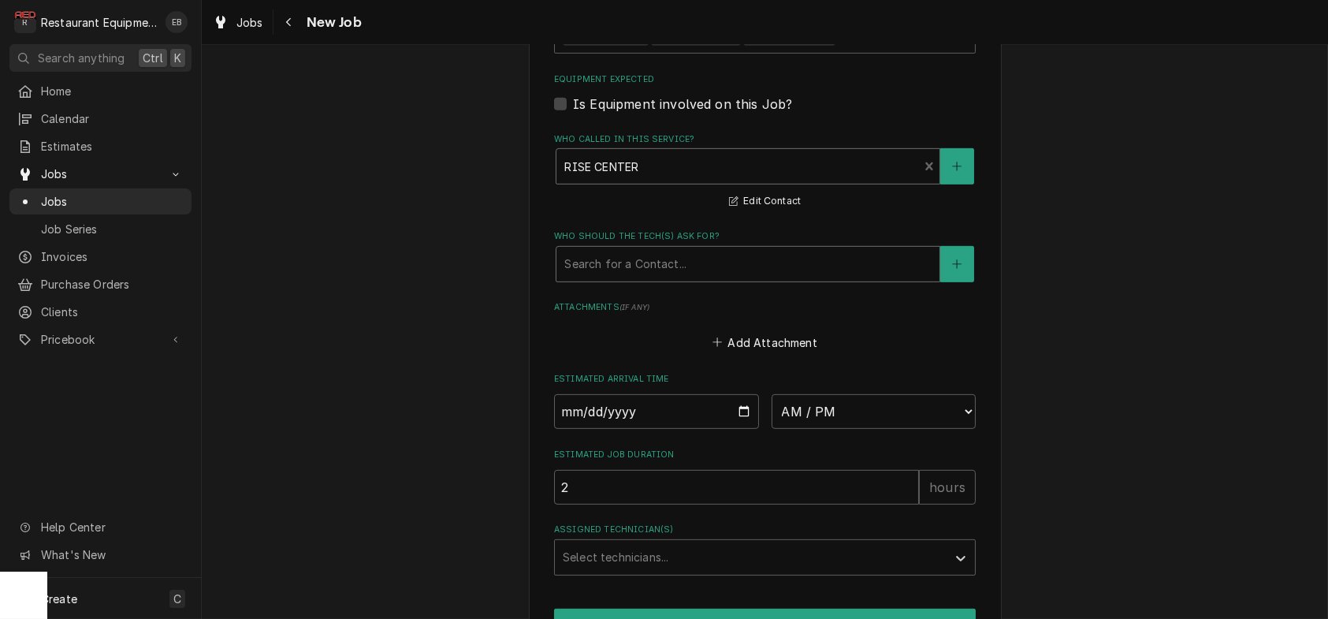
click at [625, 278] on div "Who should the tech(s) ask for?" at bounding box center [747, 264] width 367 height 28
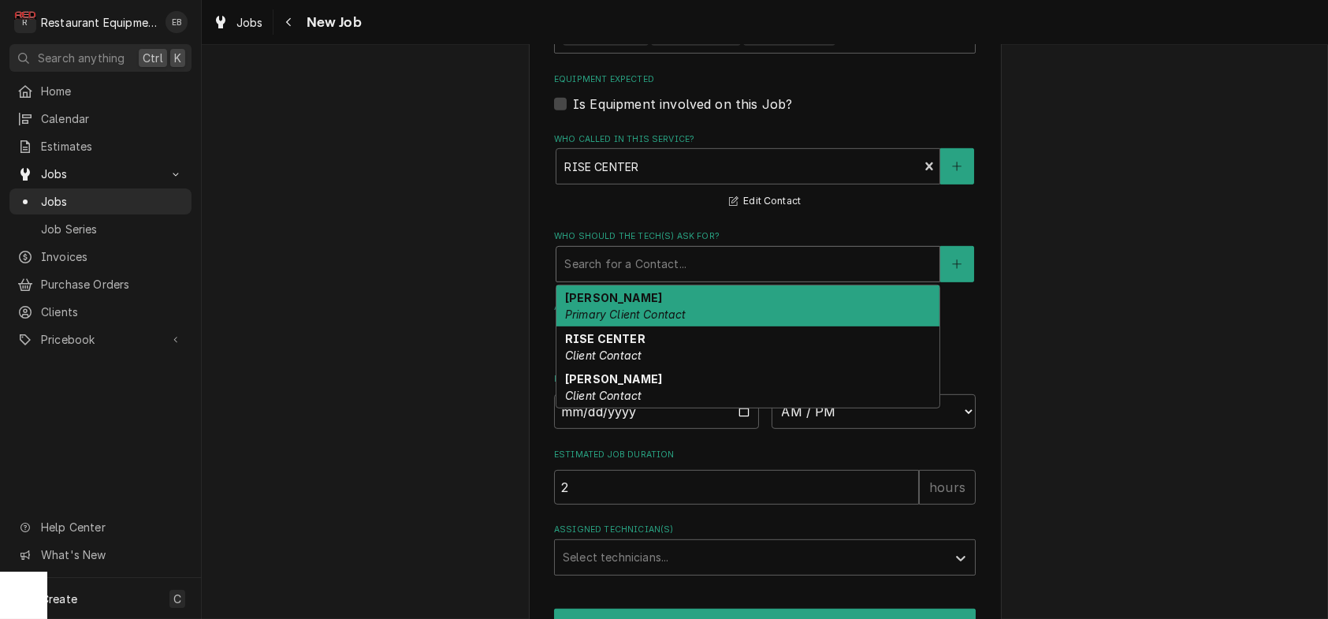
click at [684, 326] on div "[PERSON_NAME] Primary Client Contact" at bounding box center [748, 305] width 383 height 41
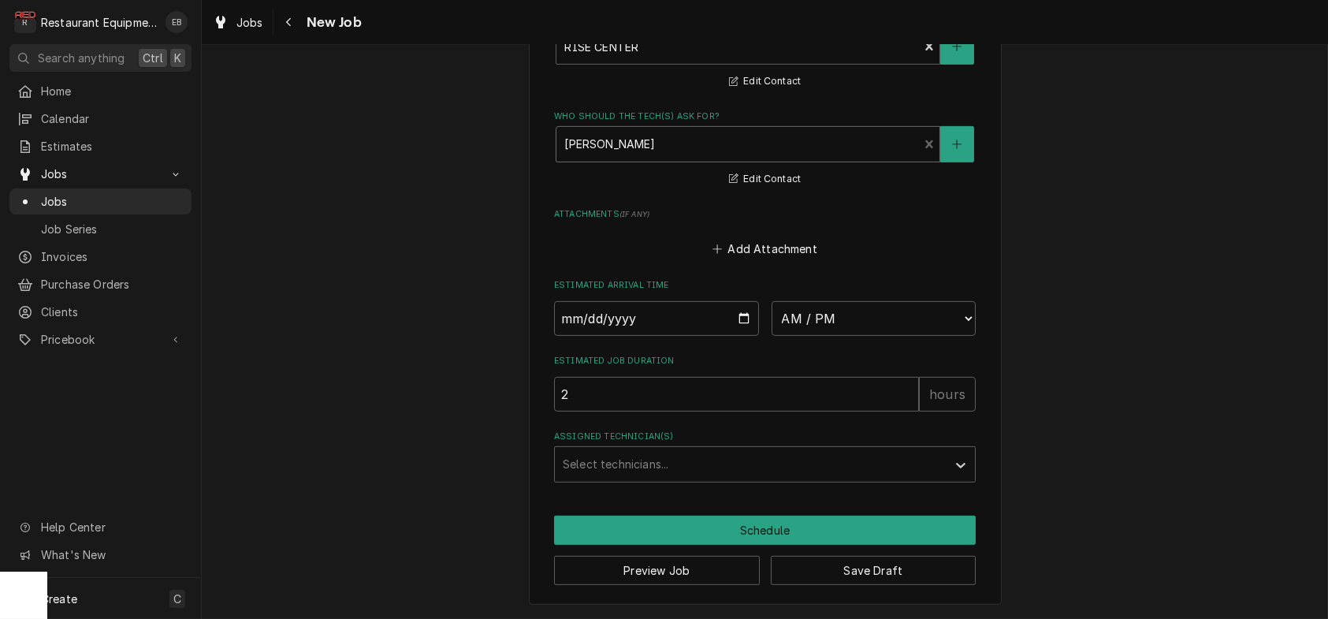
scroll to position [2312, 0]
click at [743, 336] on input "Date" at bounding box center [656, 318] width 205 height 35
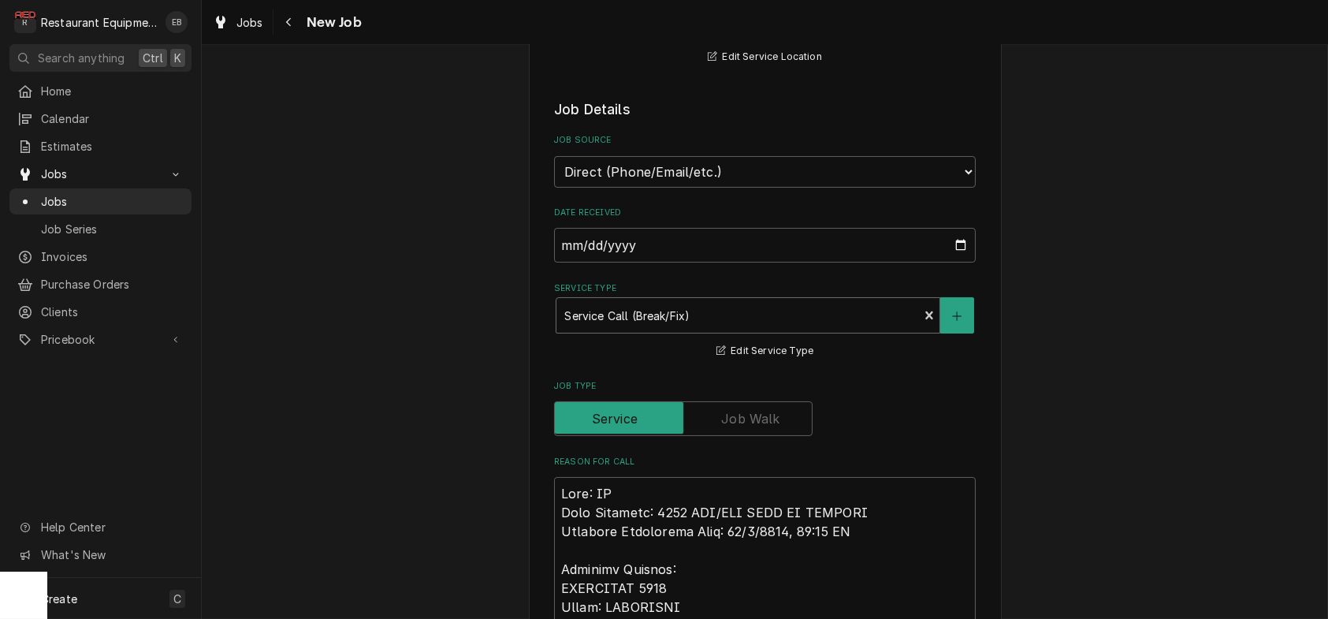
scroll to position [366, 0]
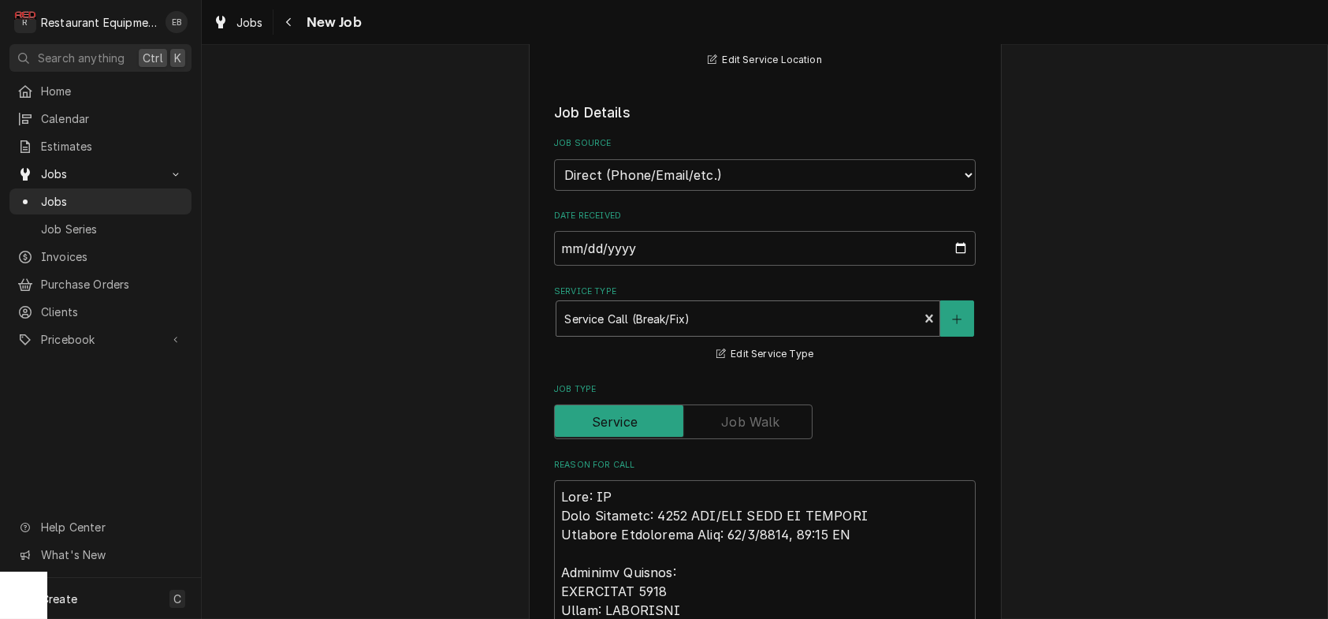
click at [743, 333] on div "Service Type" at bounding box center [737, 318] width 346 height 28
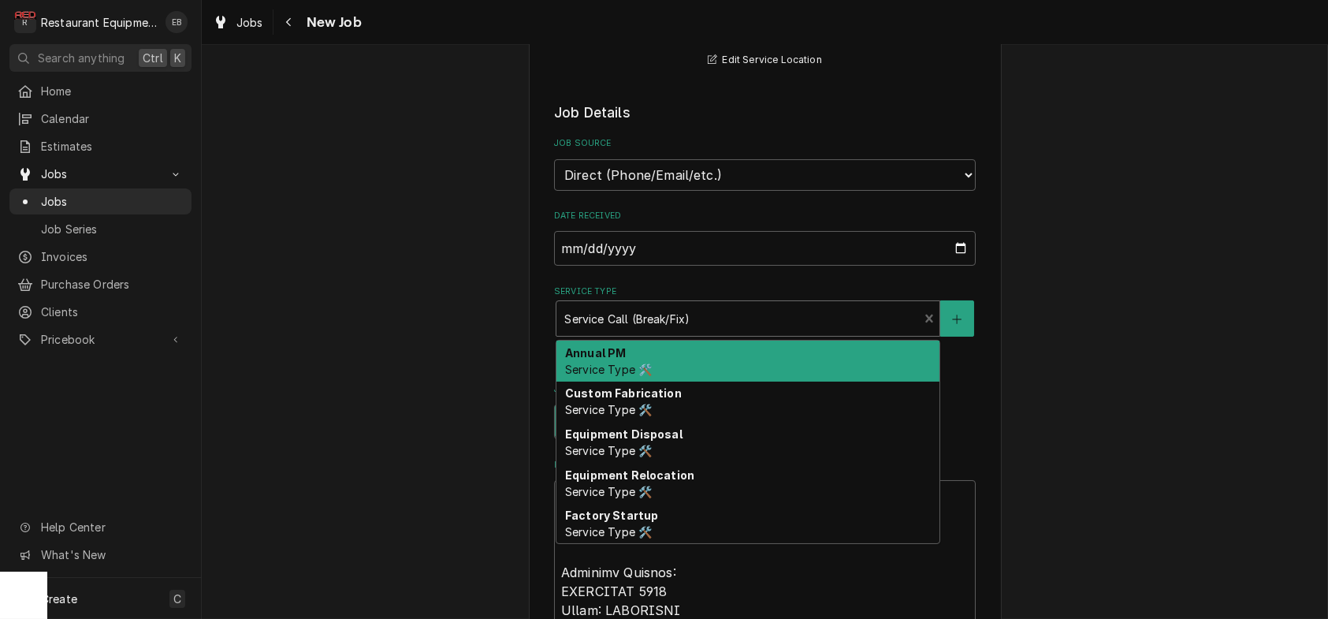
click at [705, 382] on div "Annual PM Service Type 🛠️" at bounding box center [748, 361] width 383 height 41
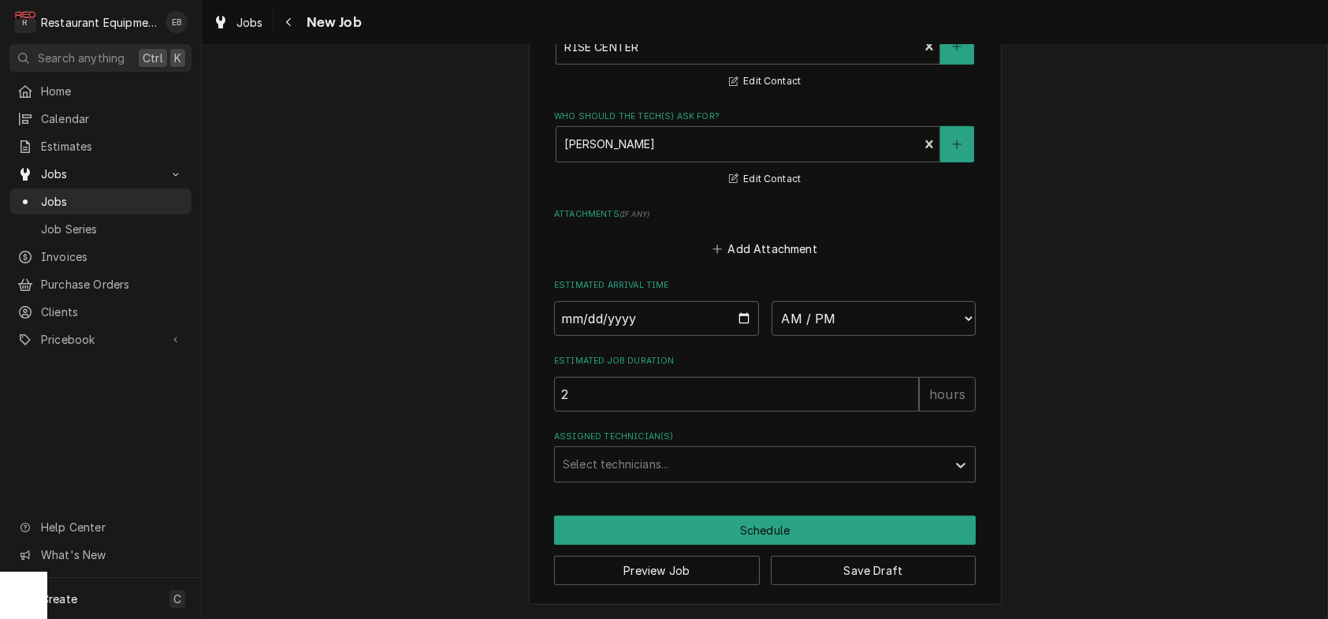
scroll to position [2363, 0]
click at [900, 564] on button "Save Draft" at bounding box center [874, 570] width 206 height 29
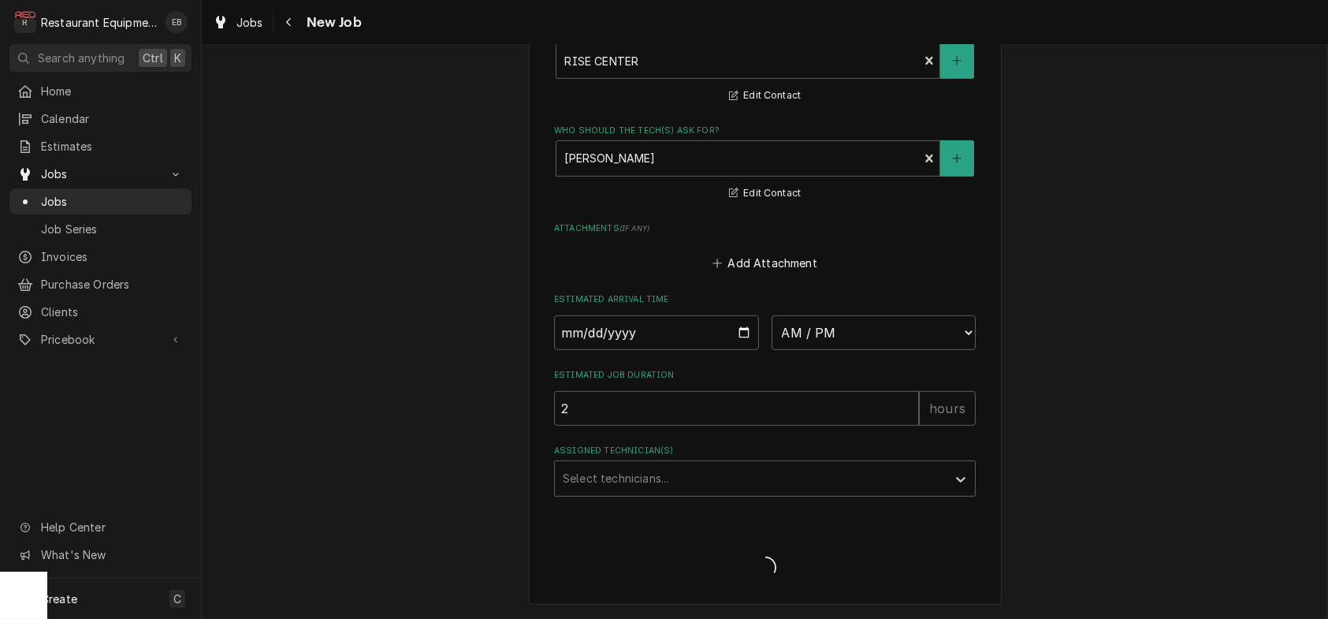
scroll to position [2348, 0]
type textarea "x"
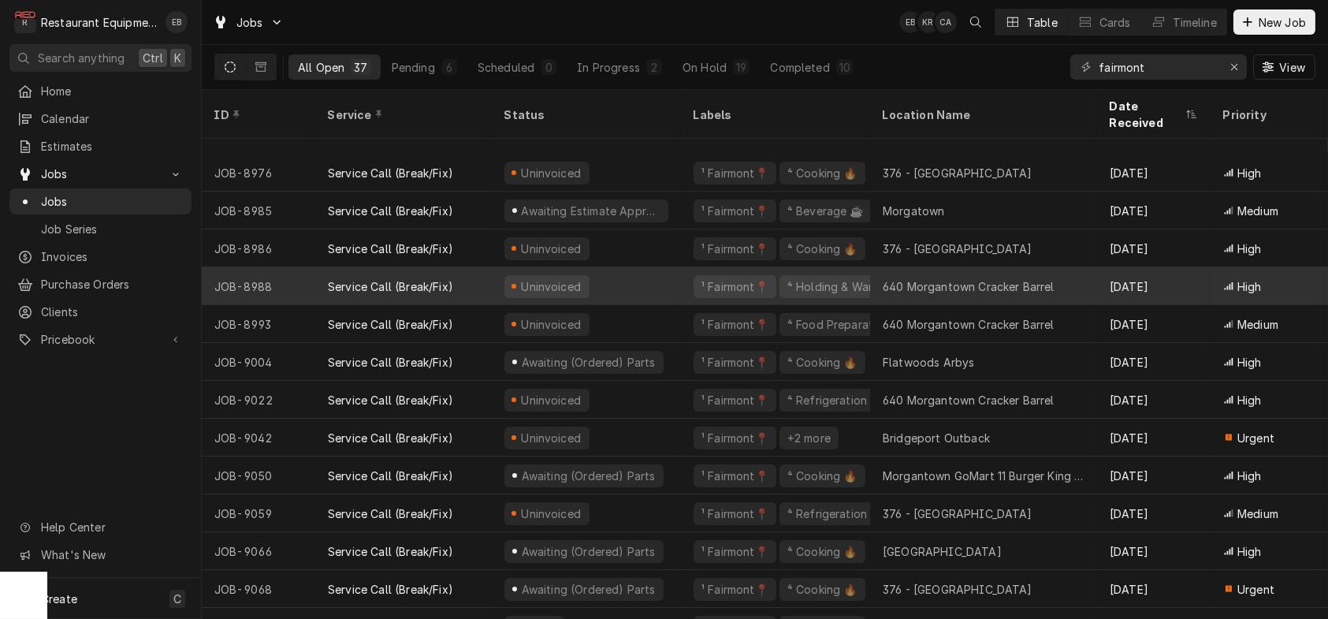
scroll to position [931, 0]
